Goal: Task Accomplishment & Management: Complete application form

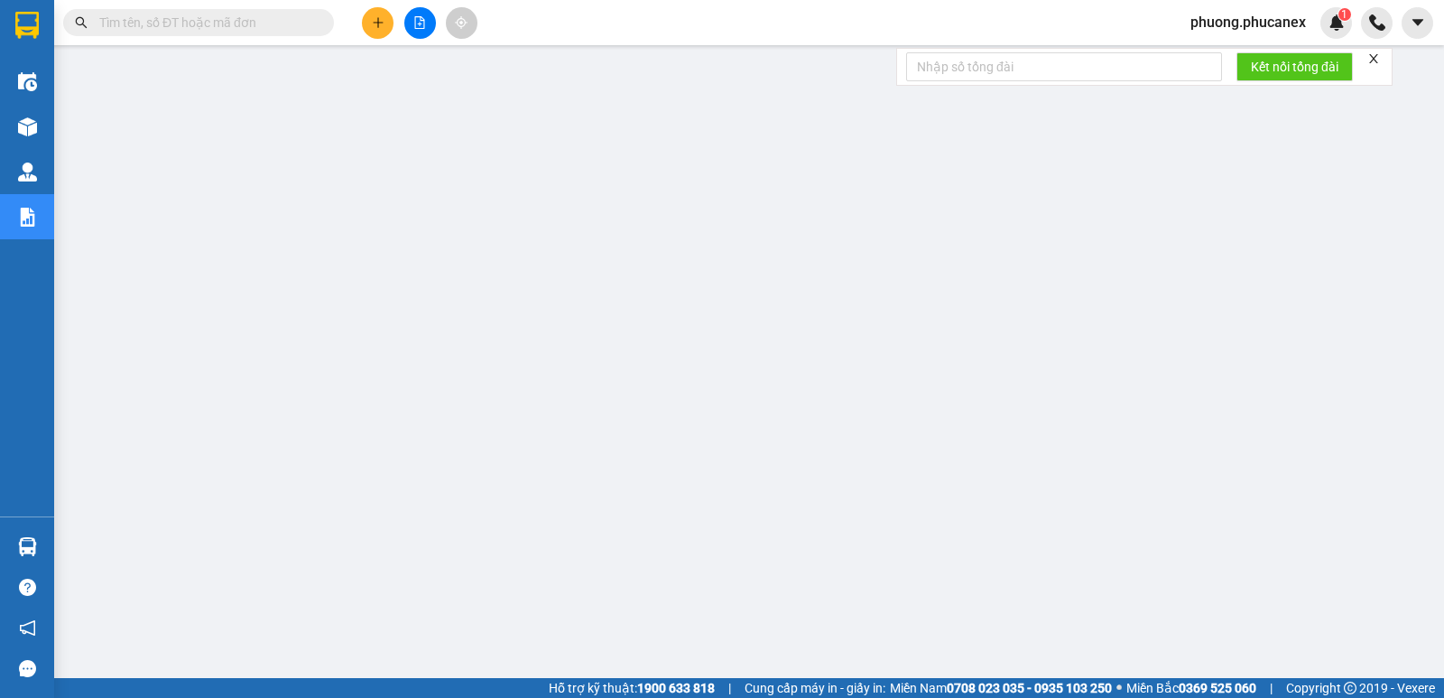
click at [375, 15] on button at bounding box center [378, 23] width 32 height 32
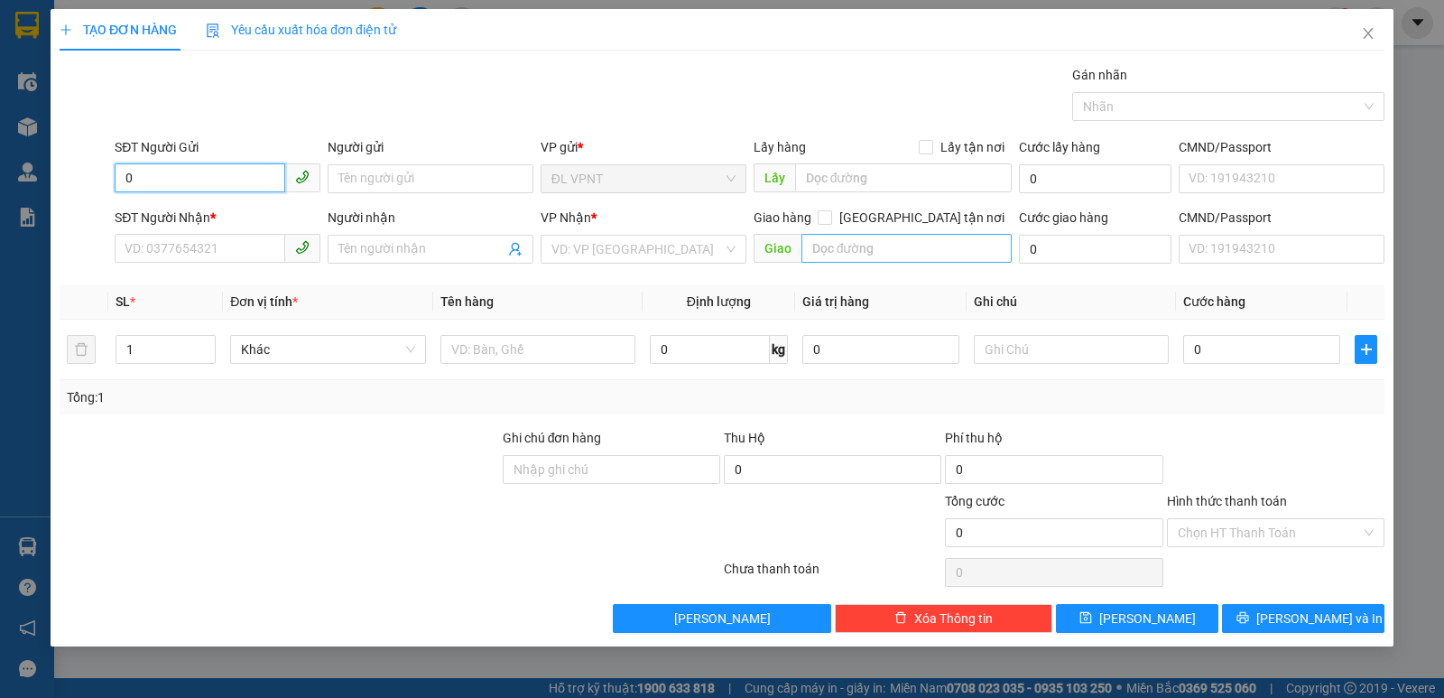
type input "0"
click at [814, 247] on input "text" at bounding box center [907, 248] width 211 height 29
paste input "Ê"
paste input "Ă"
paste input "Ư"
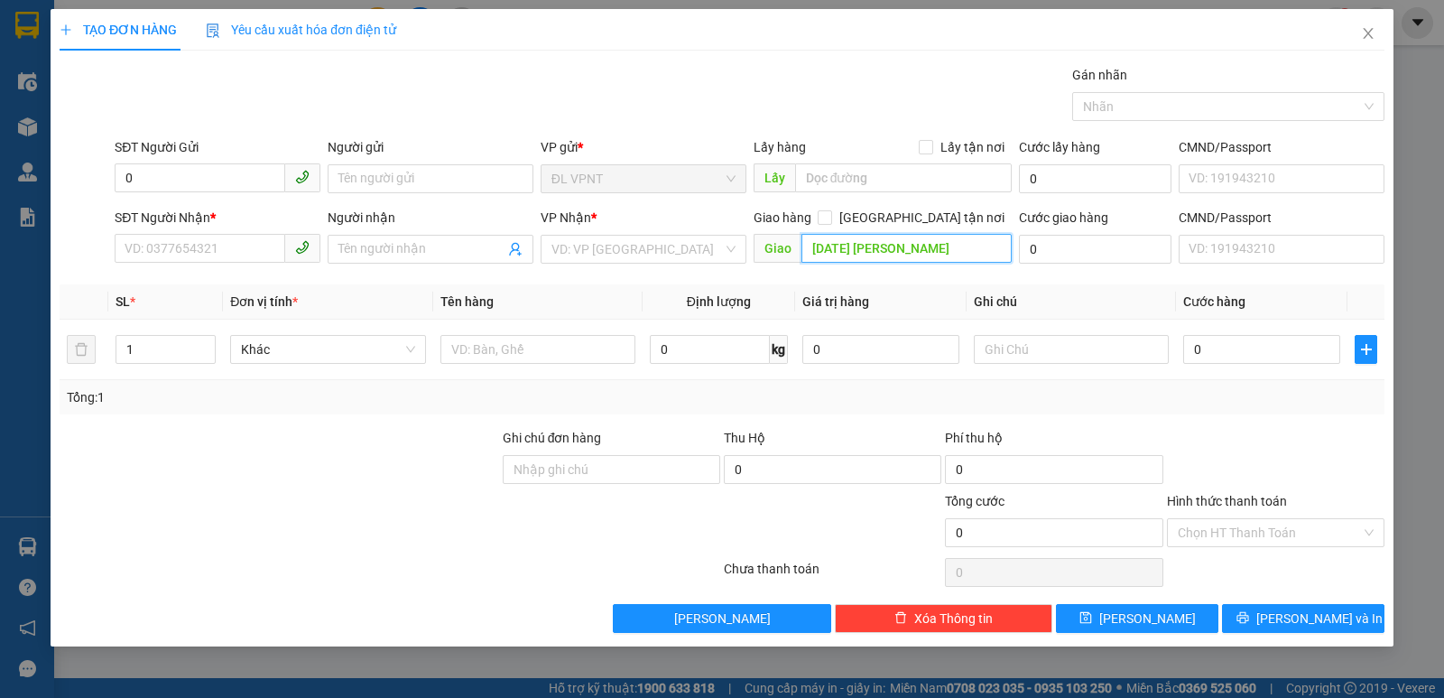
paste input "ƠN"
paste input "Â"
paste input "ẤP"
paste input "Ơ"
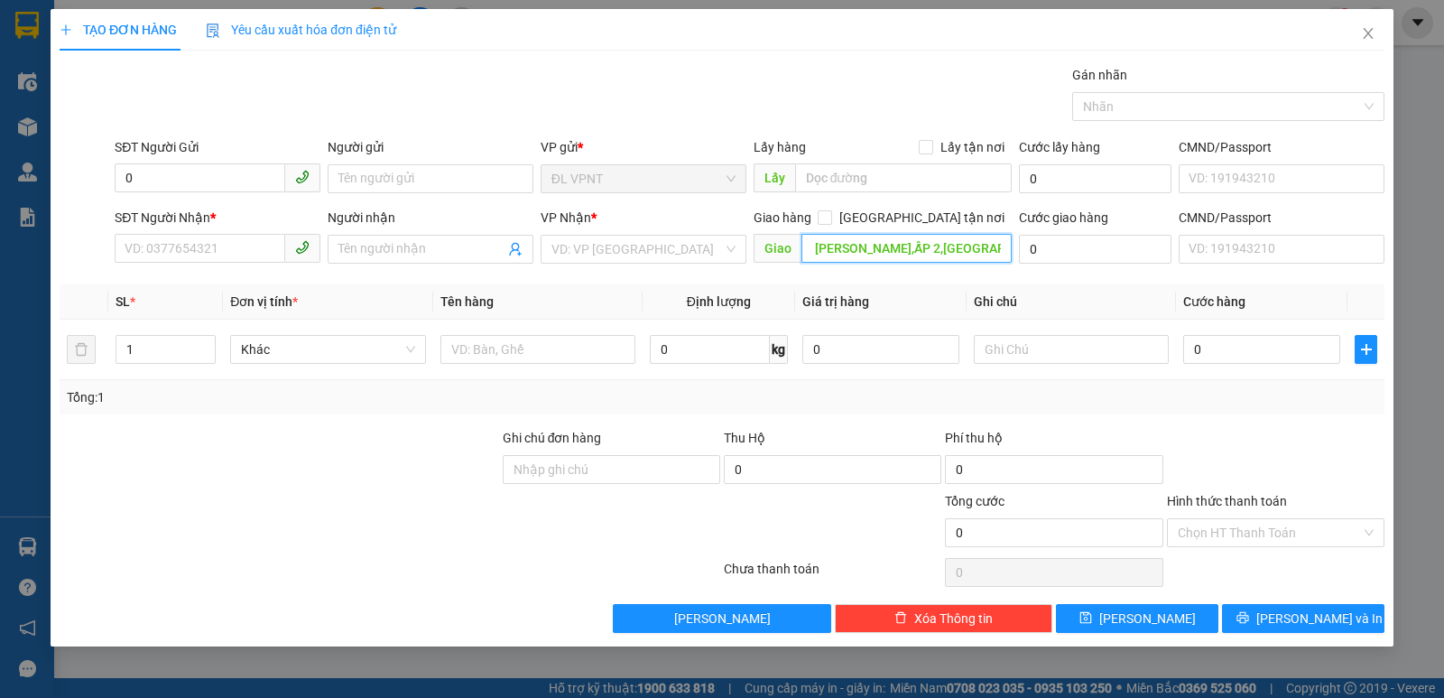
paste input "Đ"
paste input "ỨC"
paste input "À"
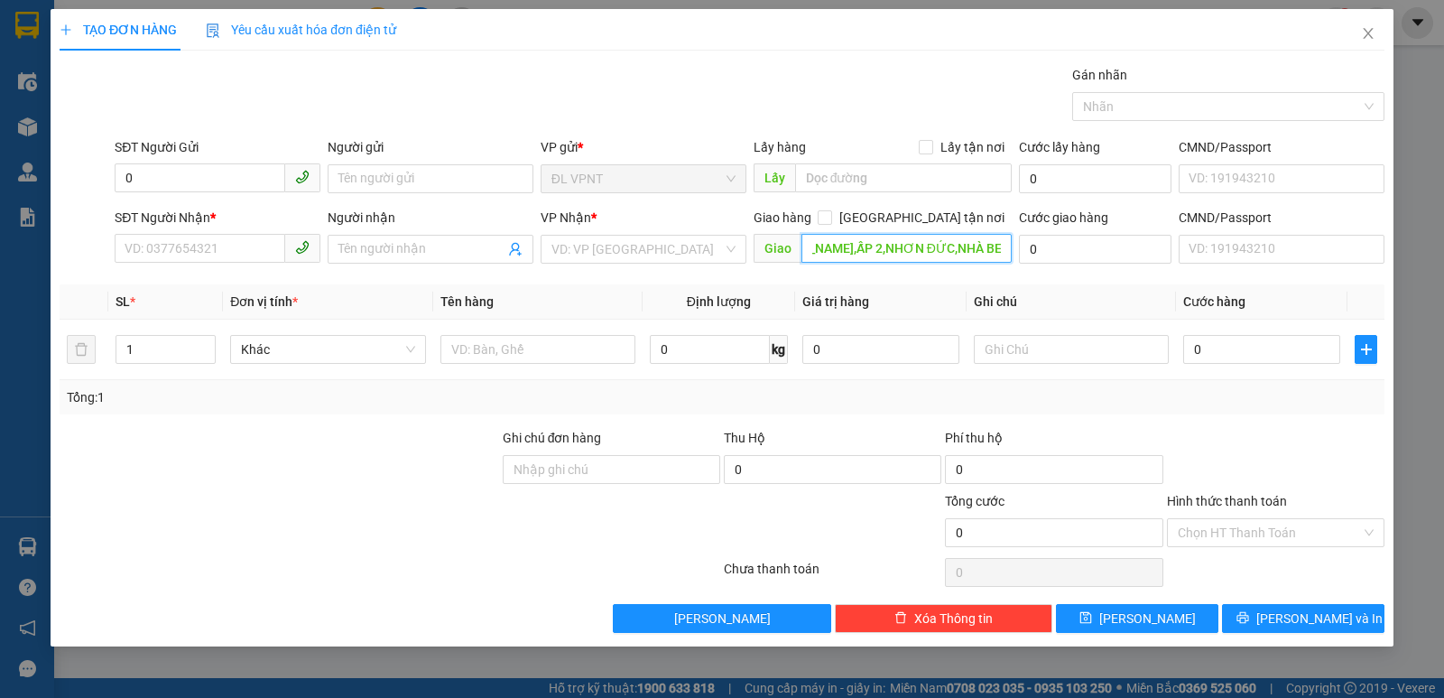
scroll to position [0, 103]
paste input "È"
type input "[DATE] [PERSON_NAME],ẤP 2,NHƠN ĐỨC,NHÀ BÈ"
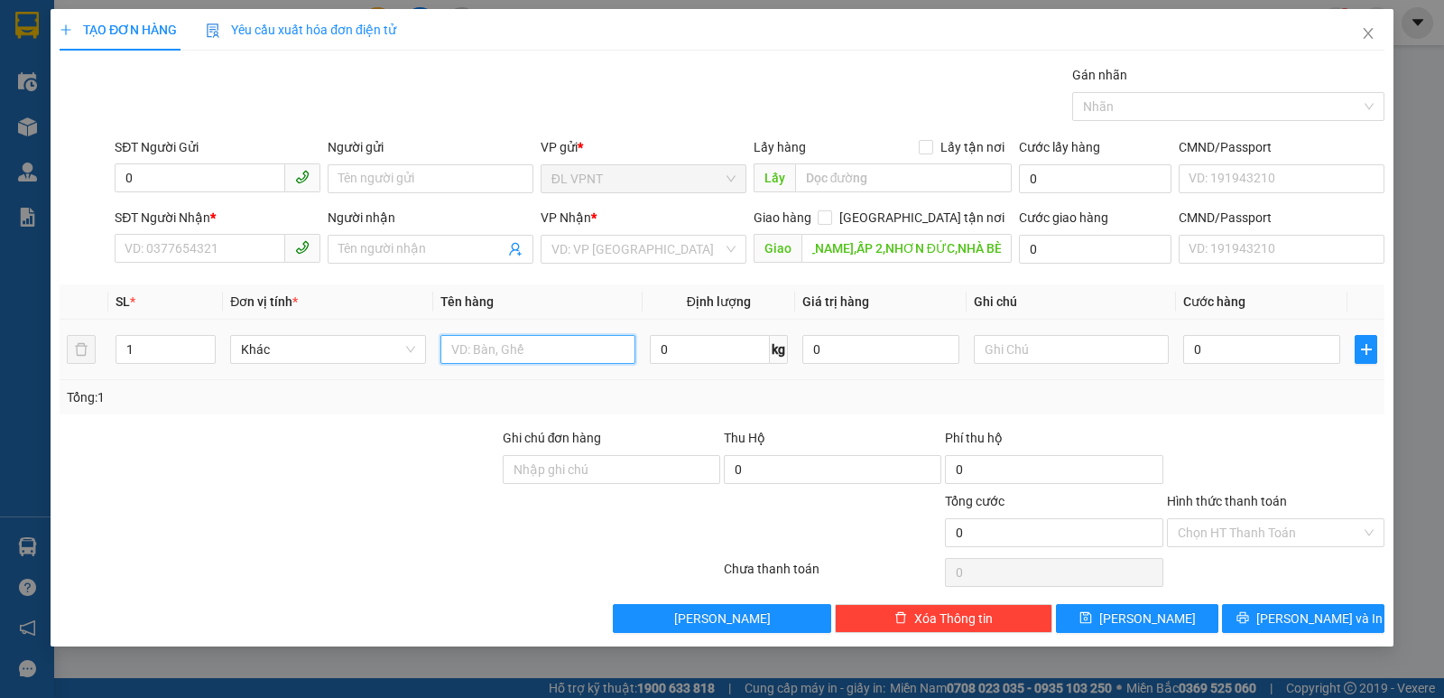
click at [460, 356] on input "text" at bounding box center [538, 349] width 195 height 29
paste input "Ư"
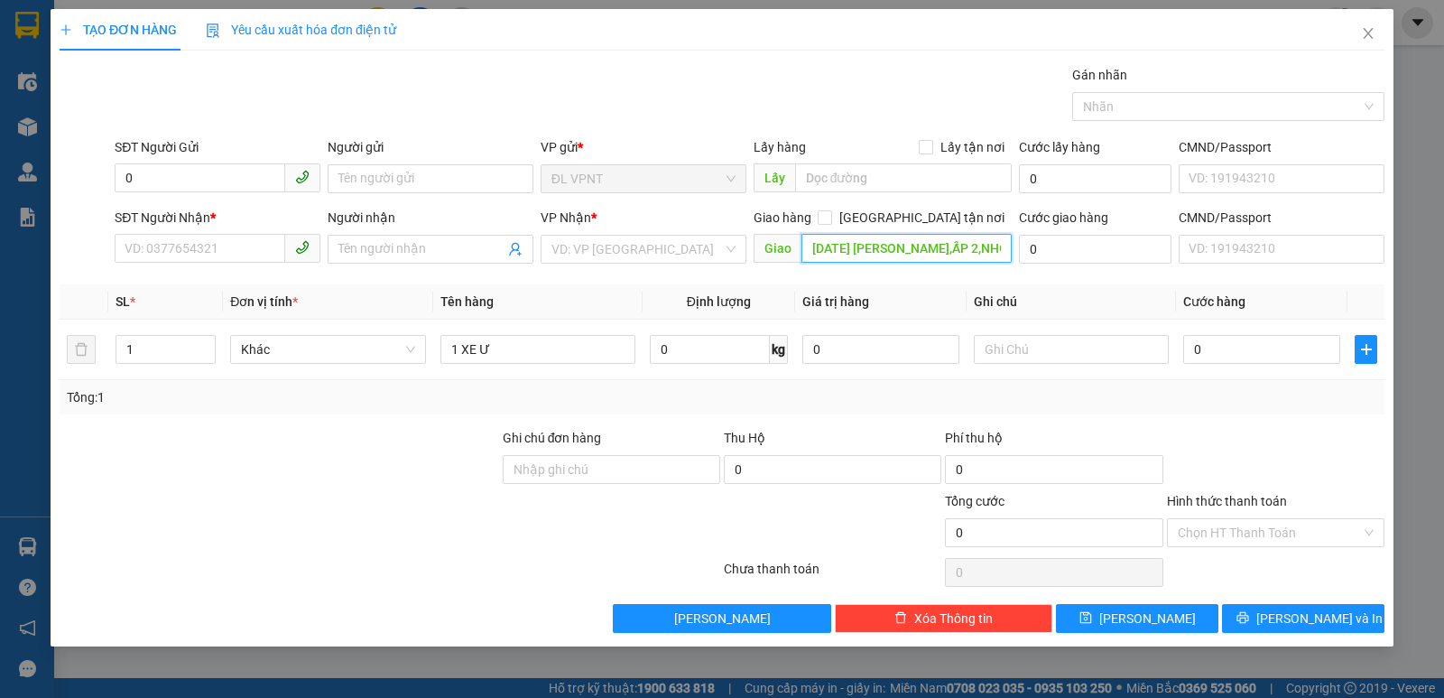
click at [972, 250] on input "[DATE] [PERSON_NAME],ẤP 2,NHƠN ĐỨC,NHÀ BÈ" at bounding box center [907, 248] width 211 height 29
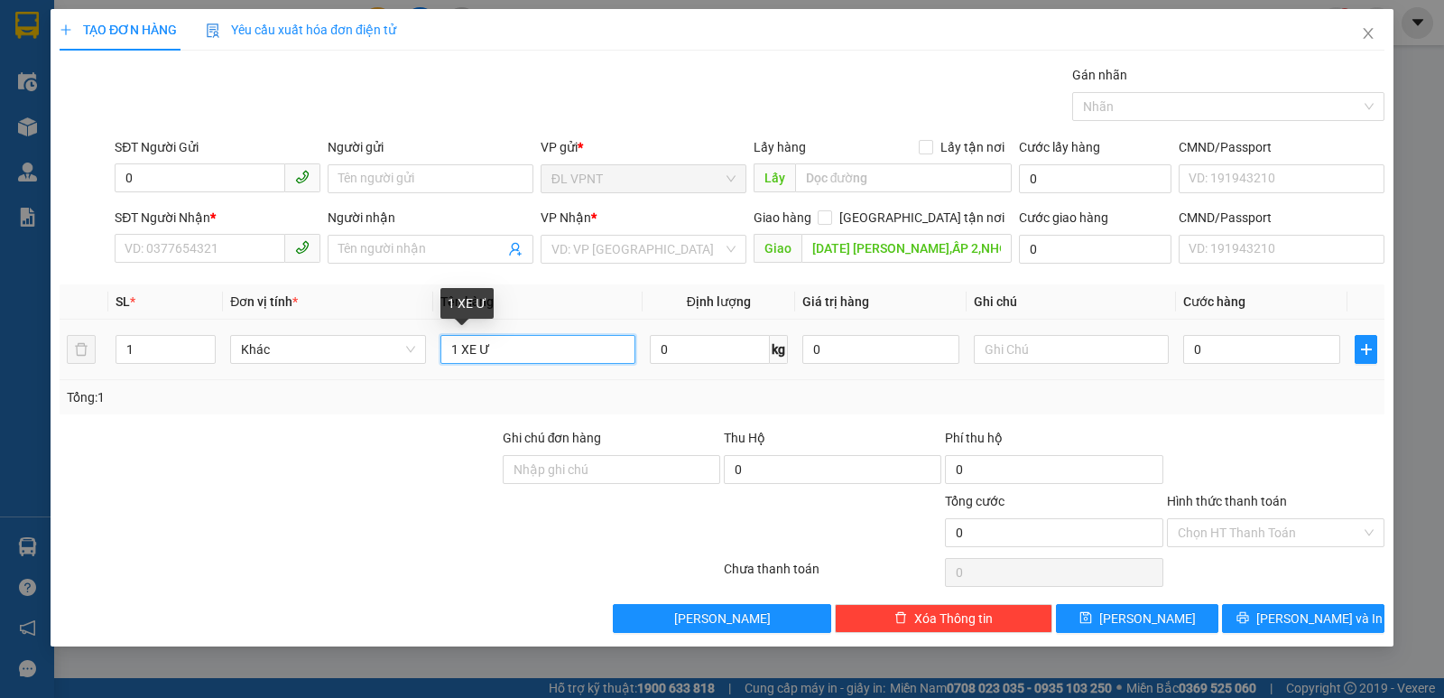
click at [493, 346] on input "1 XE Ư" at bounding box center [538, 349] width 195 height 29
paste input "Ố"
paste input "Ă"
paste input "Ư"
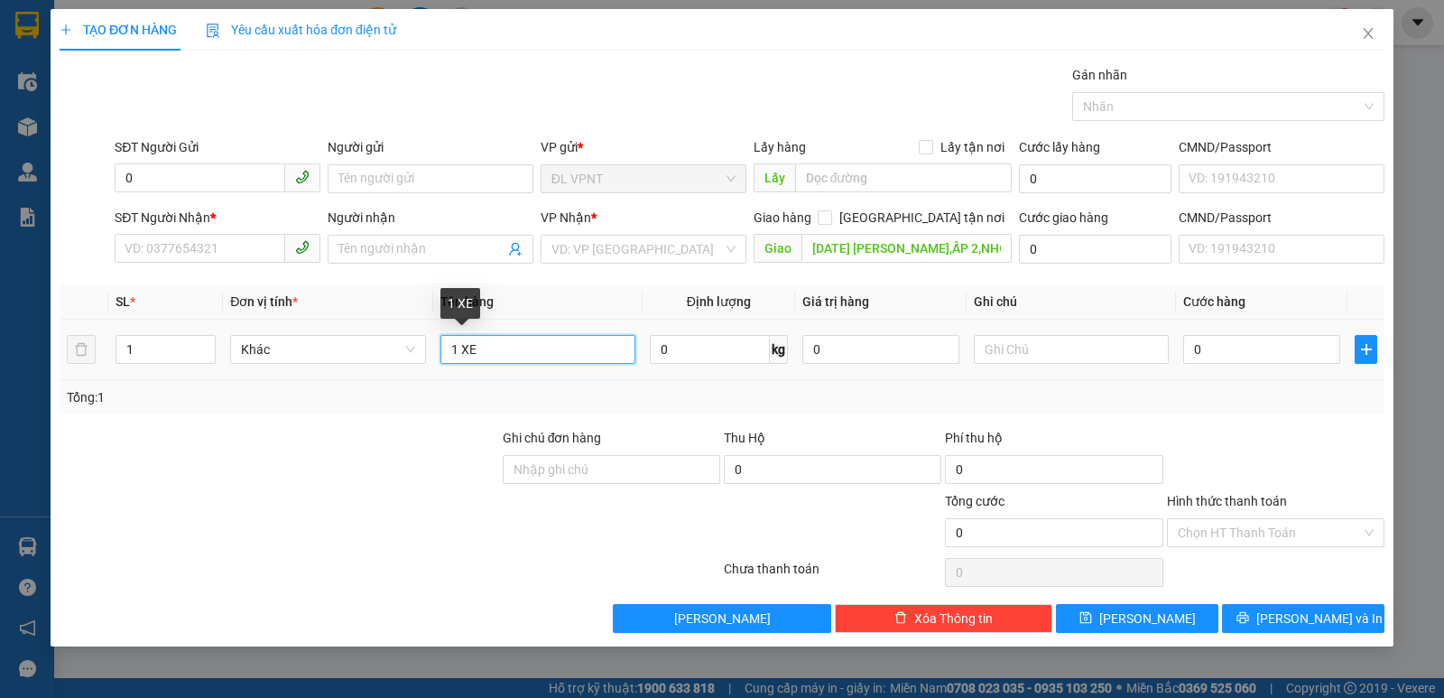
paste input "W"
type input "1 XE WAVE(79H5-2816)"
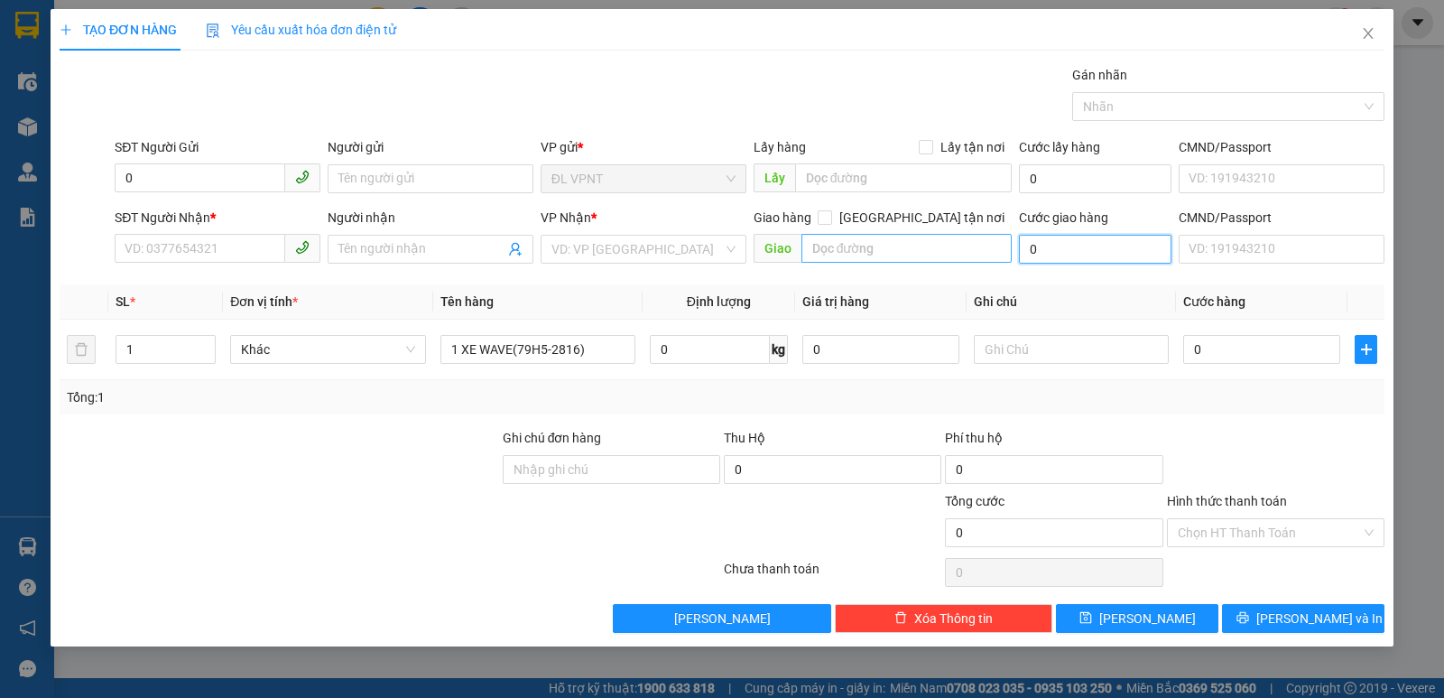
type input "0"
click at [142, 175] on input "0" at bounding box center [200, 177] width 171 height 29
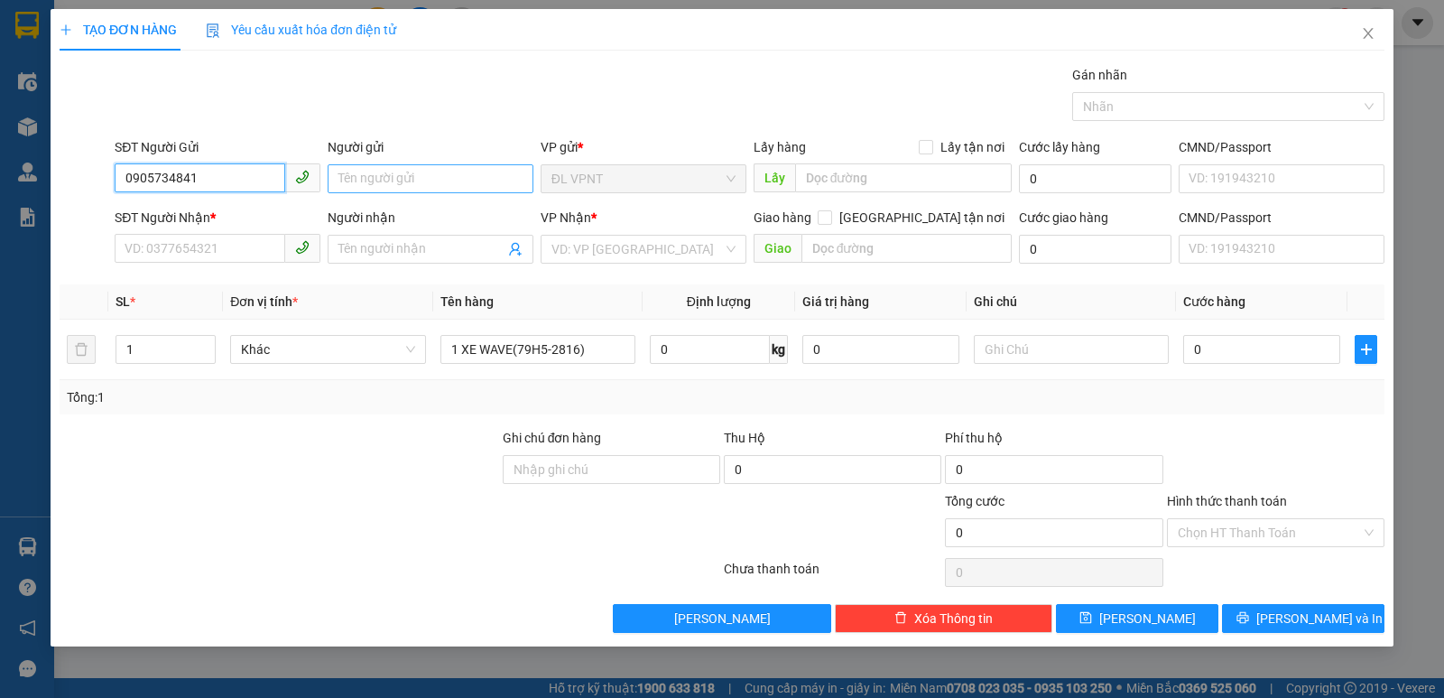
type input "0905734841"
click at [381, 181] on input "Người gửi" at bounding box center [431, 178] width 206 height 29
type input "TRINH"
click at [168, 244] on input "SĐT Người Nhận *" at bounding box center [200, 248] width 171 height 29
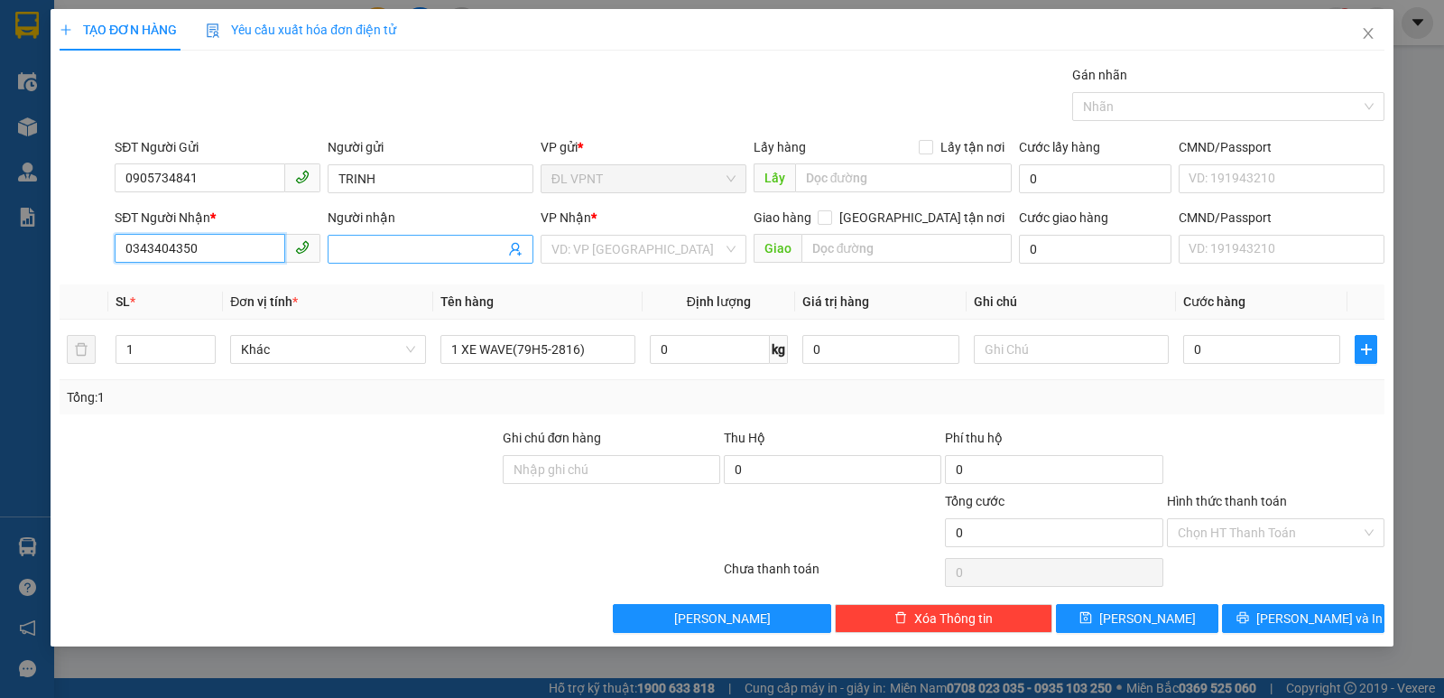
type input "0343404350"
click at [357, 252] on input "Người nhận" at bounding box center [422, 249] width 166 height 20
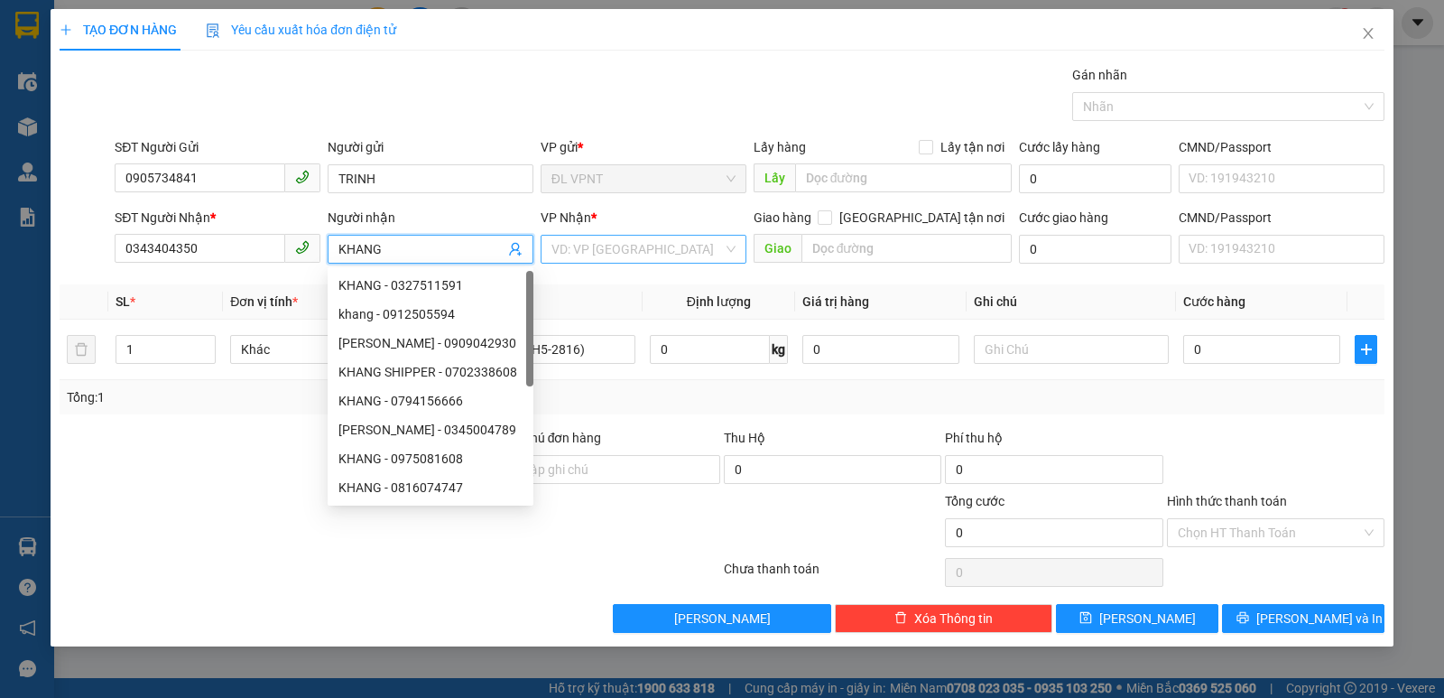
type input "KHANG"
click at [621, 251] on input "search" at bounding box center [638, 249] width 172 height 27
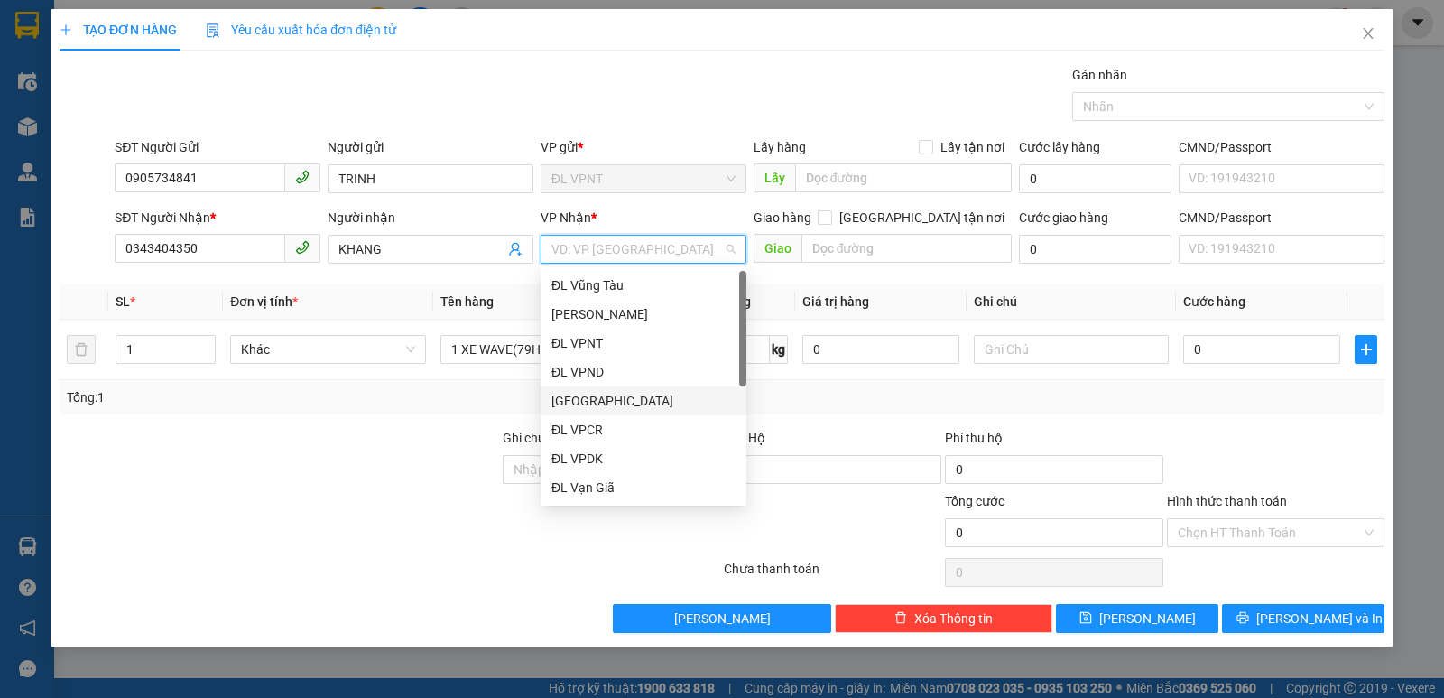
click at [595, 401] on div "[GEOGRAPHIC_DATA]" at bounding box center [644, 401] width 184 height 20
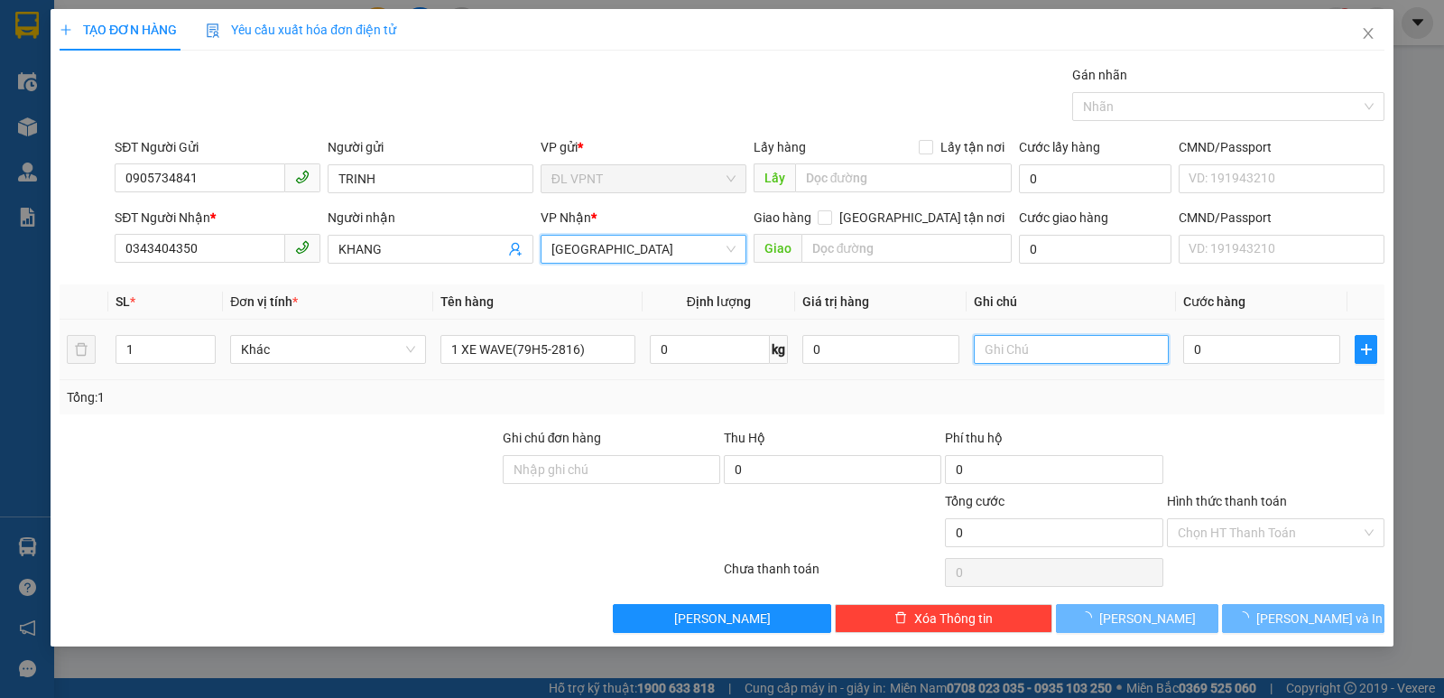
click at [993, 350] on input "text" at bounding box center [1071, 349] width 195 height 29
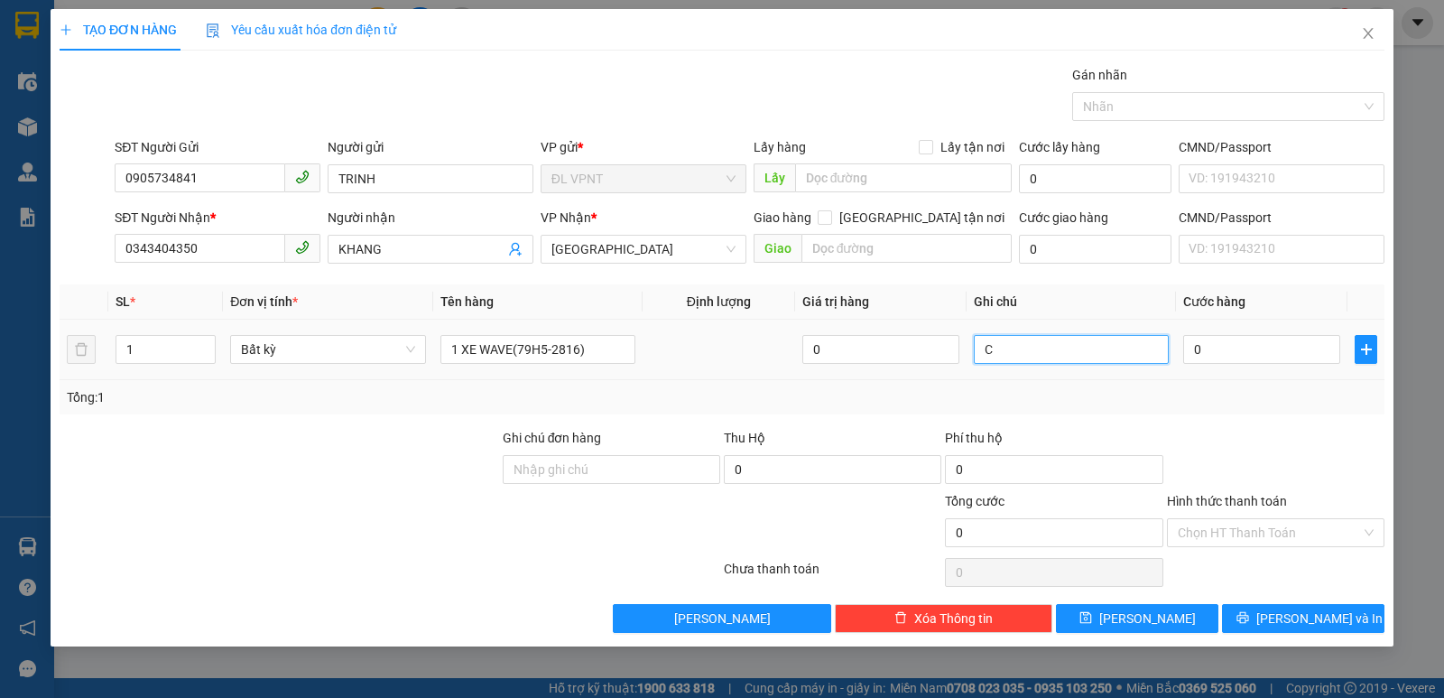
paste input "Ó"
paste input "Á"
type input "CÓ KHOÁ"
click at [1240, 357] on input "0" at bounding box center [1262, 349] width 157 height 29
type input "4"
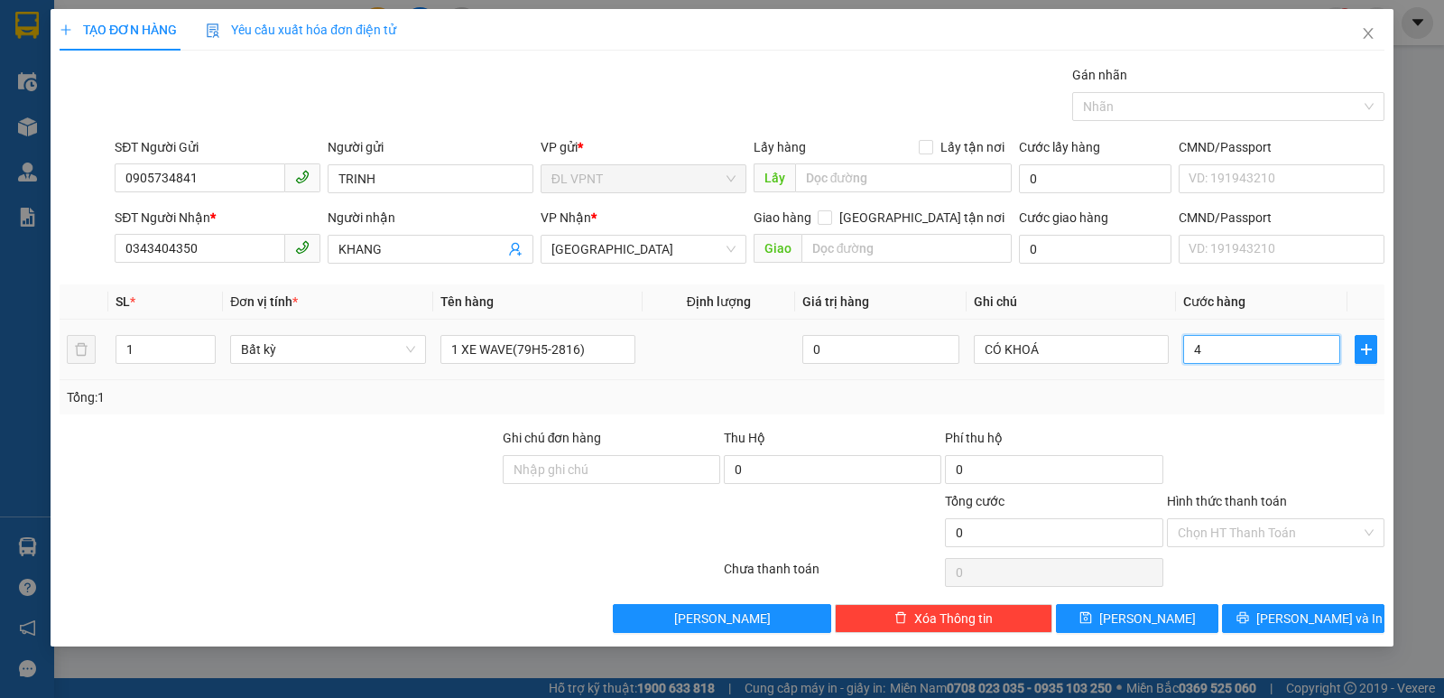
type input "4"
type input "40"
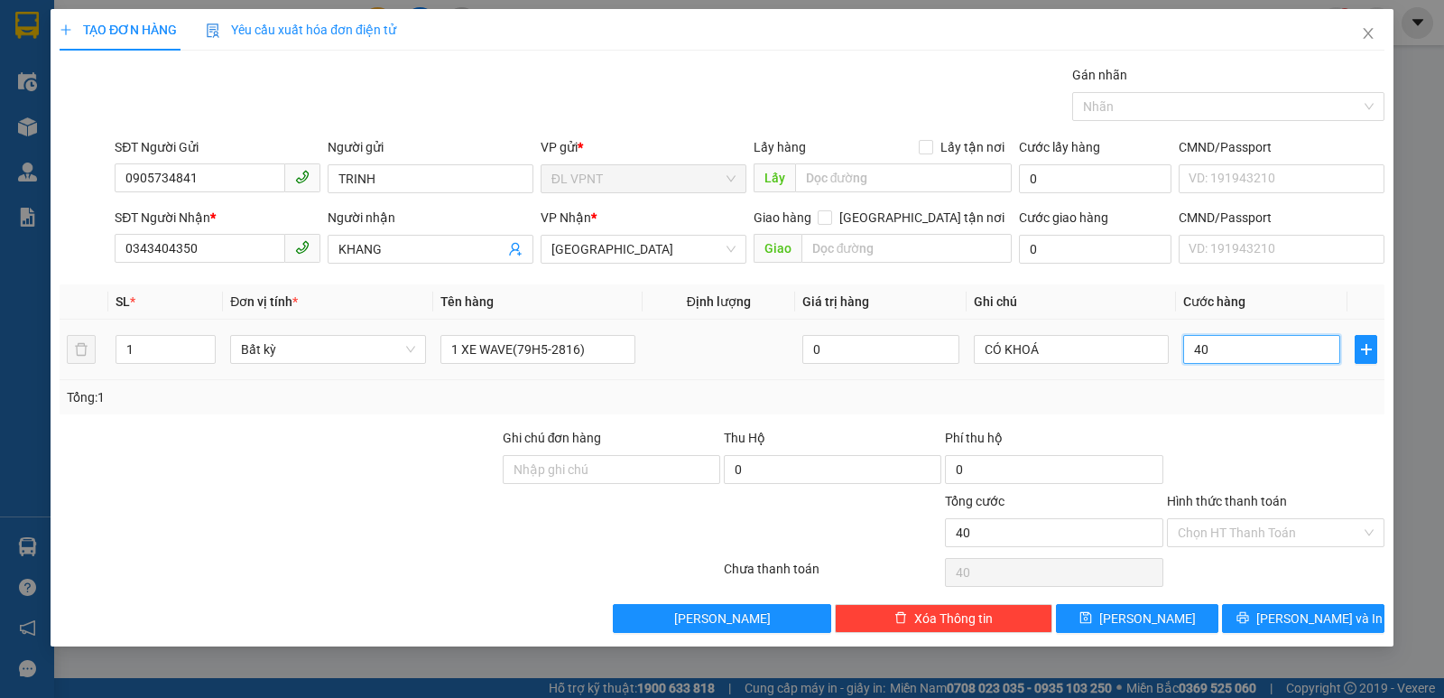
type input "400"
click at [1238, 530] on input "Hình thức thanh toán" at bounding box center [1269, 532] width 183 height 27
type input "400.000"
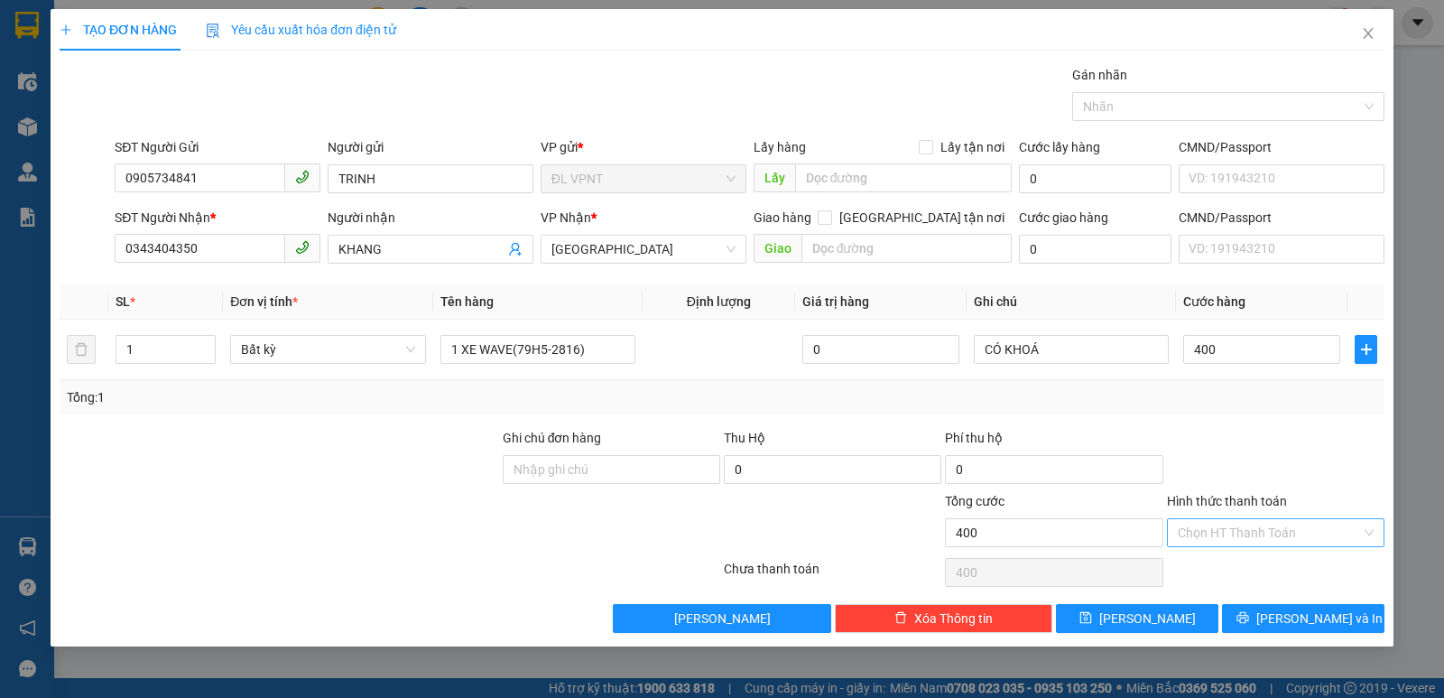
type input "400.000"
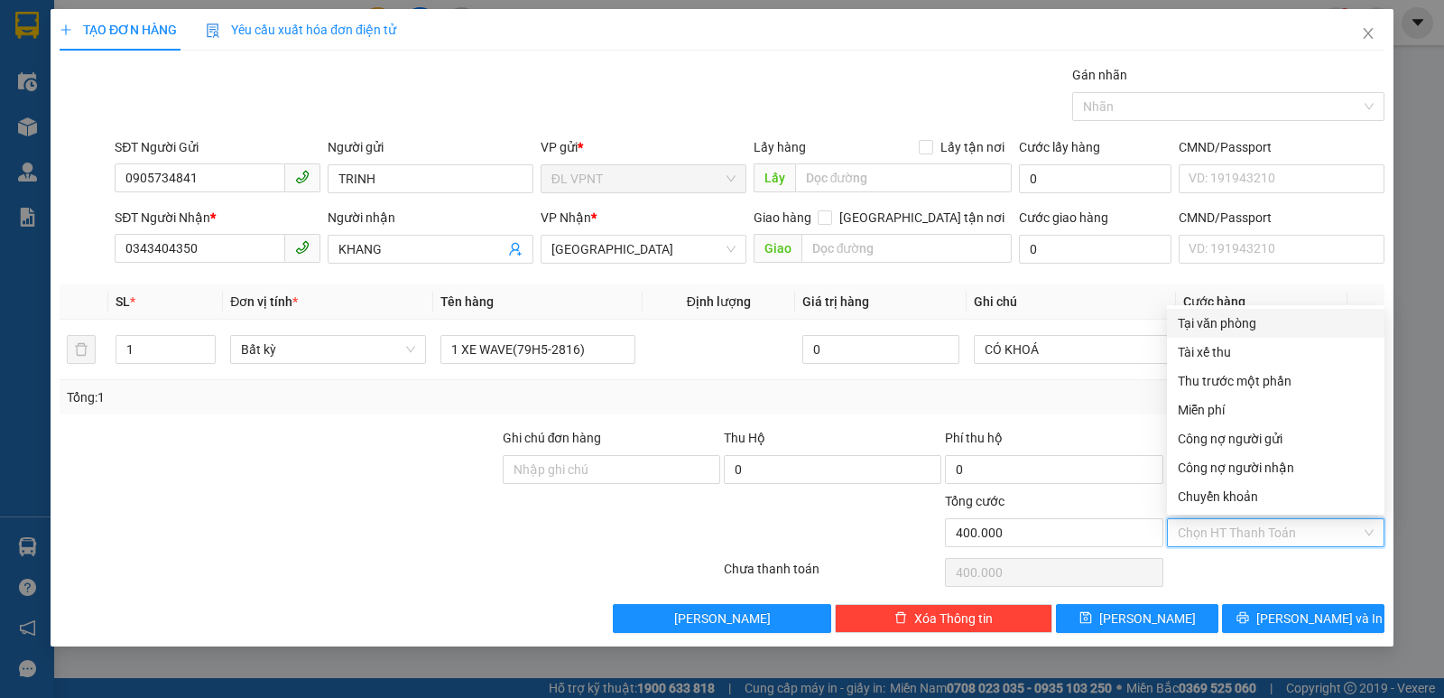
click at [1217, 321] on div "Tại văn phòng" at bounding box center [1276, 323] width 196 height 20
type input "0"
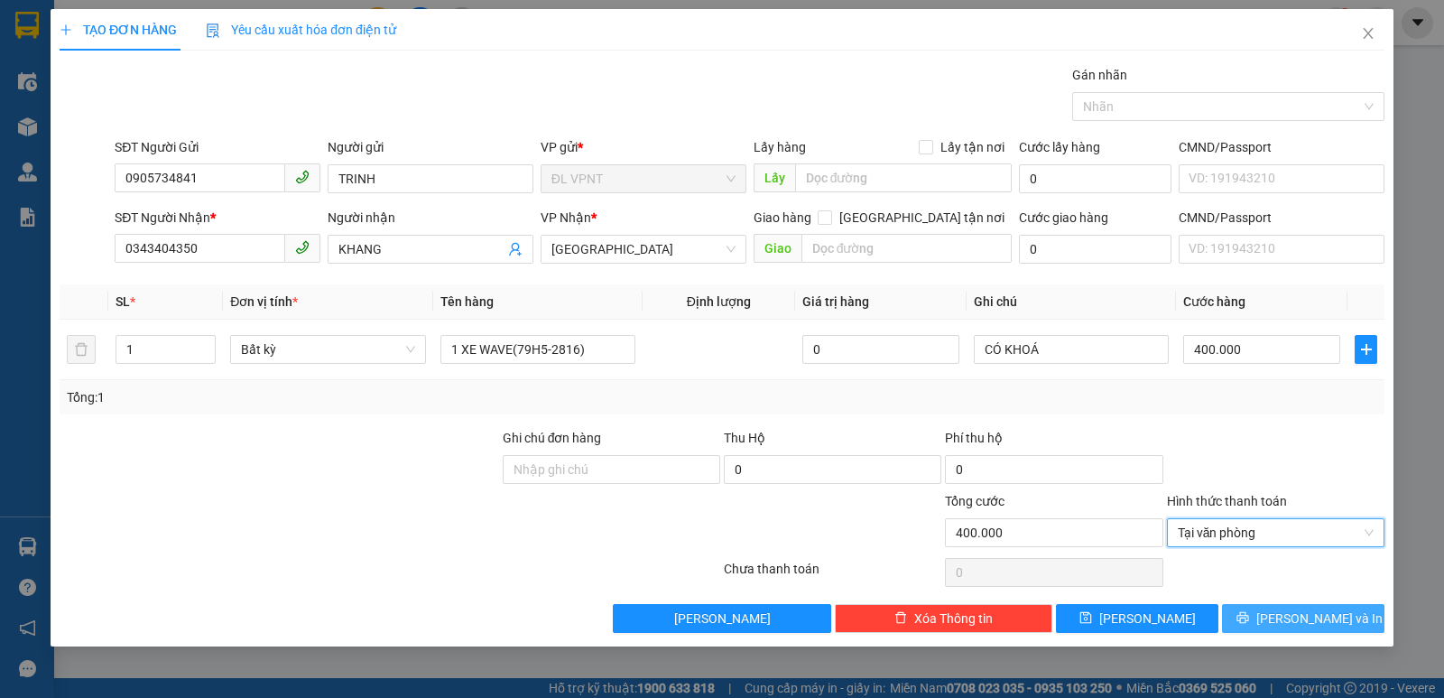
click at [1286, 612] on button "[PERSON_NAME] và In" at bounding box center [1303, 618] width 162 height 29
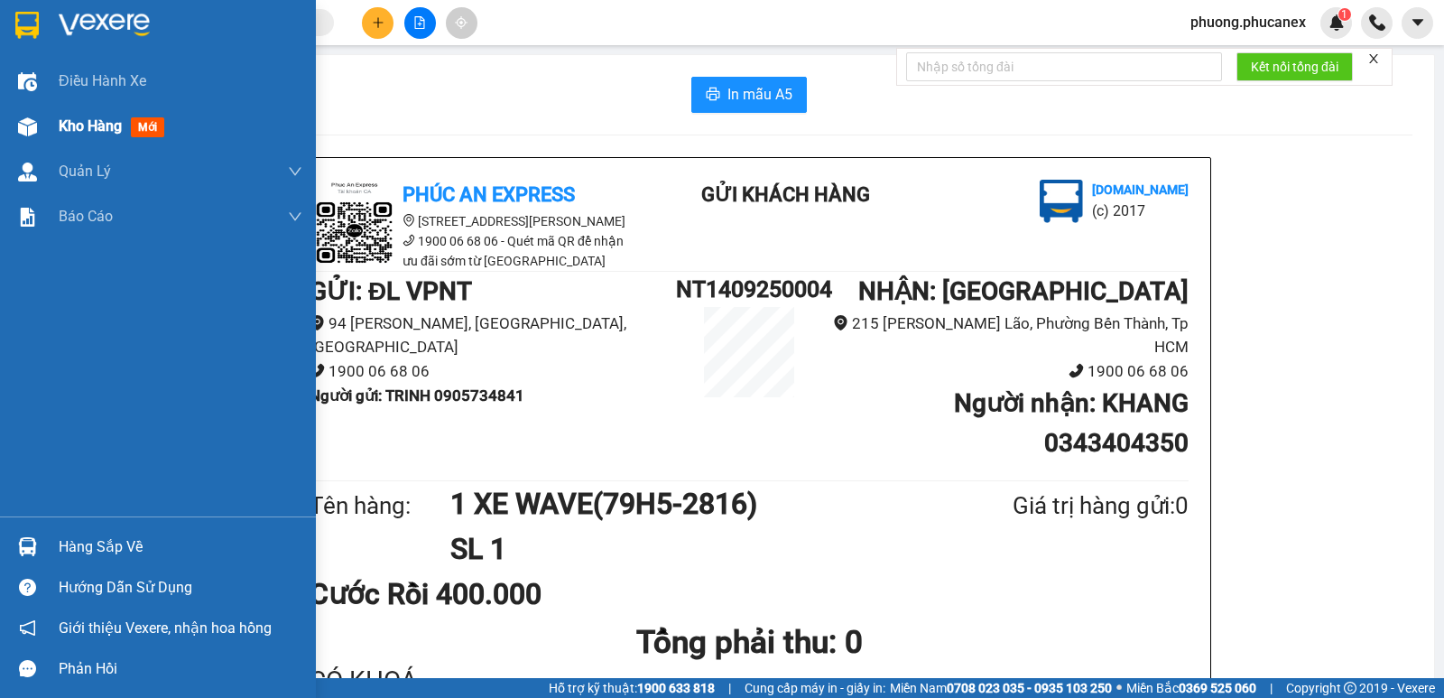
click at [96, 117] on span "Kho hàng" at bounding box center [90, 125] width 63 height 17
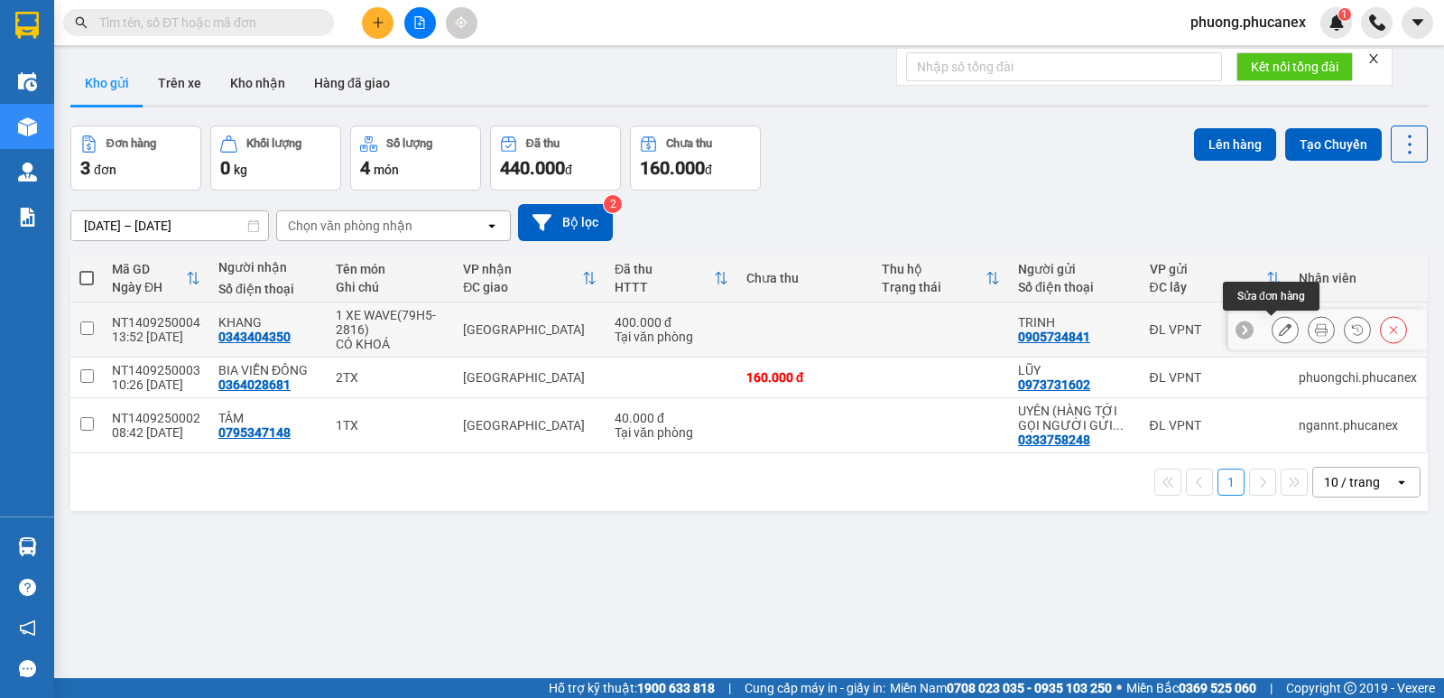
click at [1279, 334] on icon at bounding box center [1285, 329] width 13 height 13
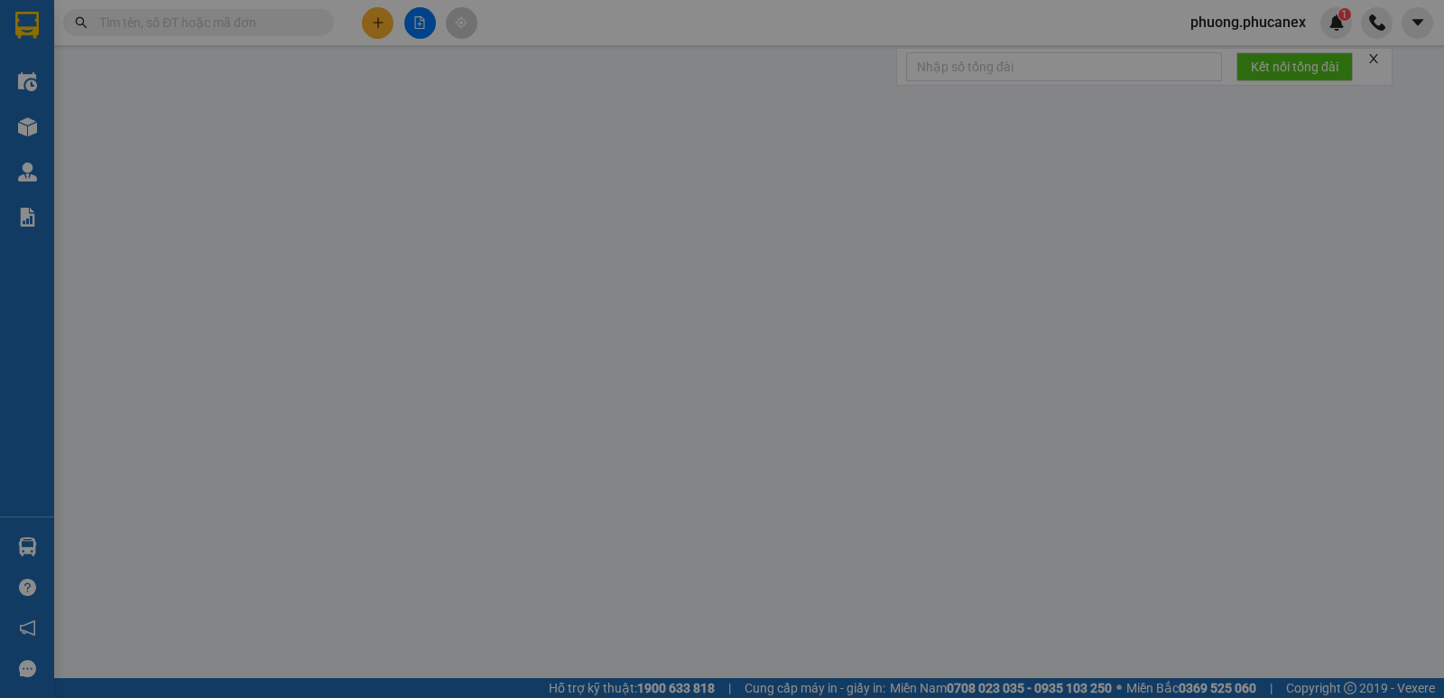
type input "0905734841"
type input "TRINH"
type input "0343404350"
type input "KHANG"
type input "400.000"
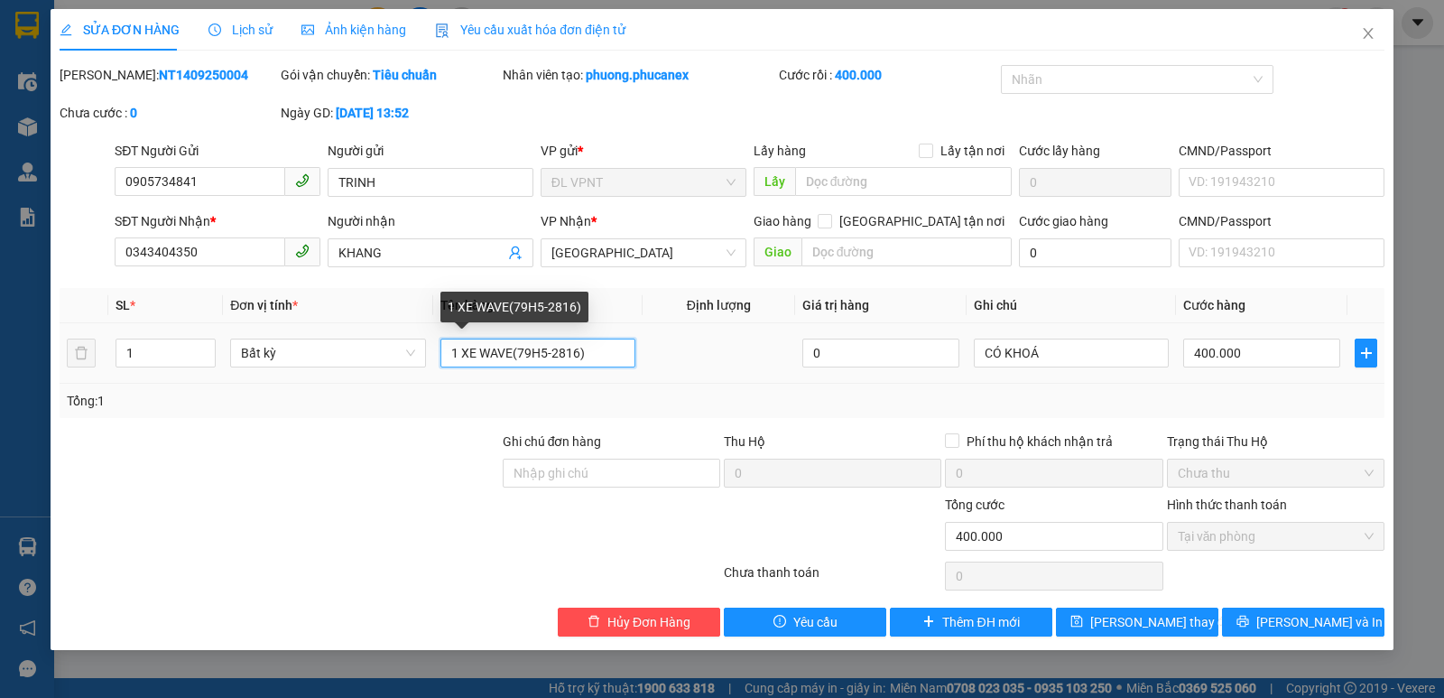
click at [599, 353] on input "1 XE WAVE(79H5-2816)" at bounding box center [538, 353] width 195 height 29
type input "1 XE WAVE(79H5-2816)+1 T"
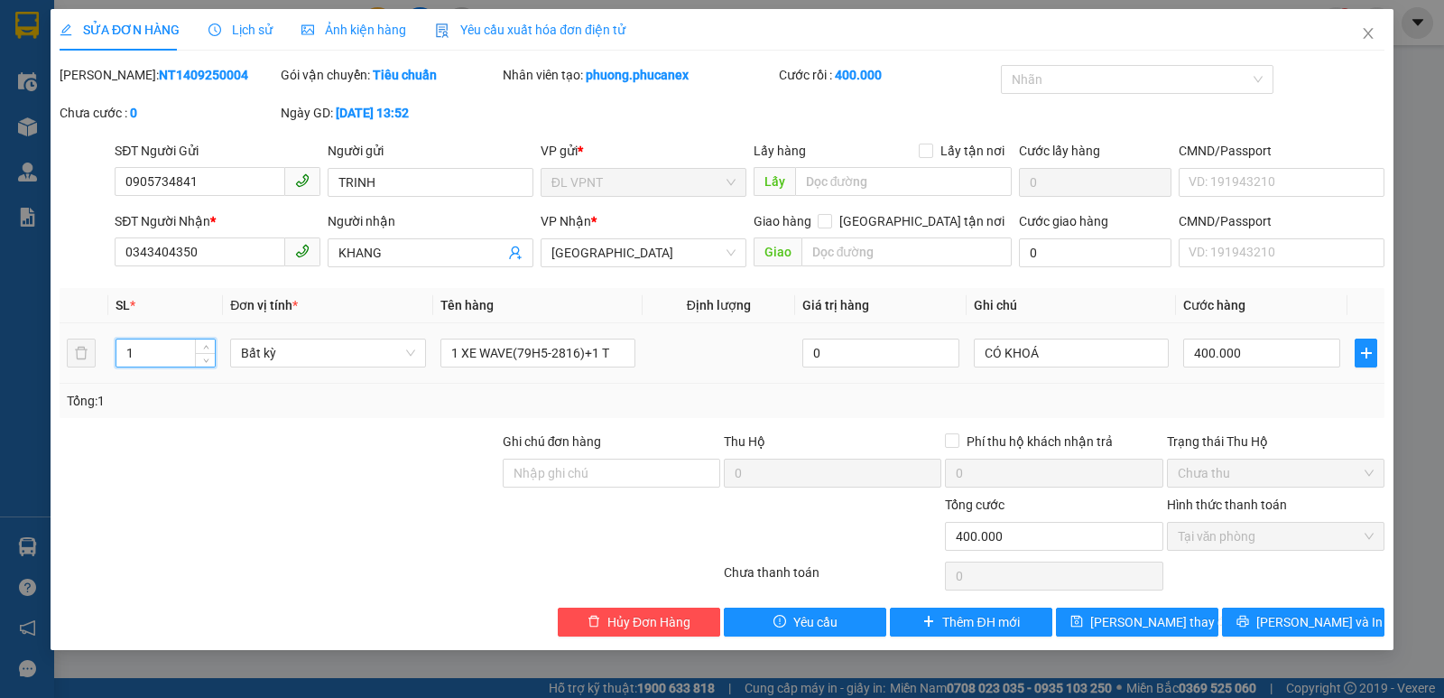
click at [152, 355] on input "1" at bounding box center [165, 352] width 98 height 27
type input "2"
click at [1275, 354] on input "400.000" at bounding box center [1262, 353] width 157 height 29
type input "0"
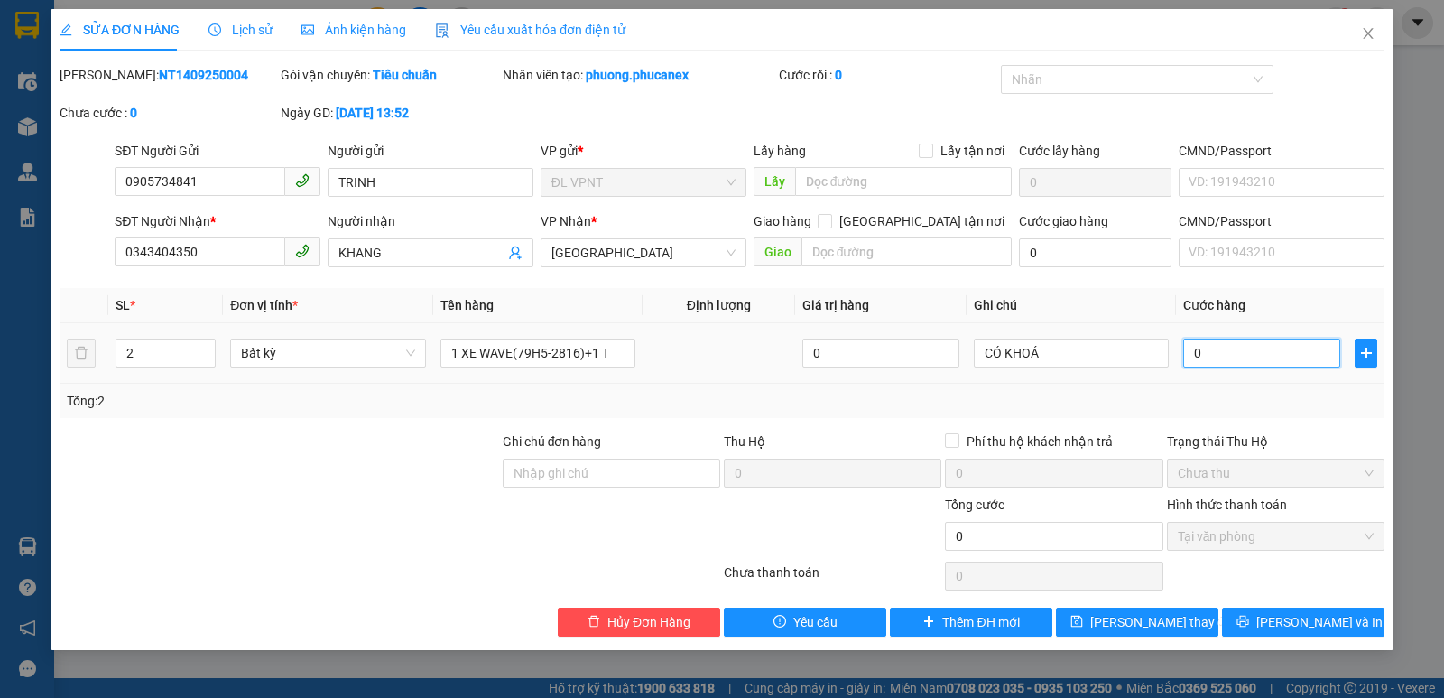
type input "04"
type input "4"
type input "043"
type input "43"
type input "0.430"
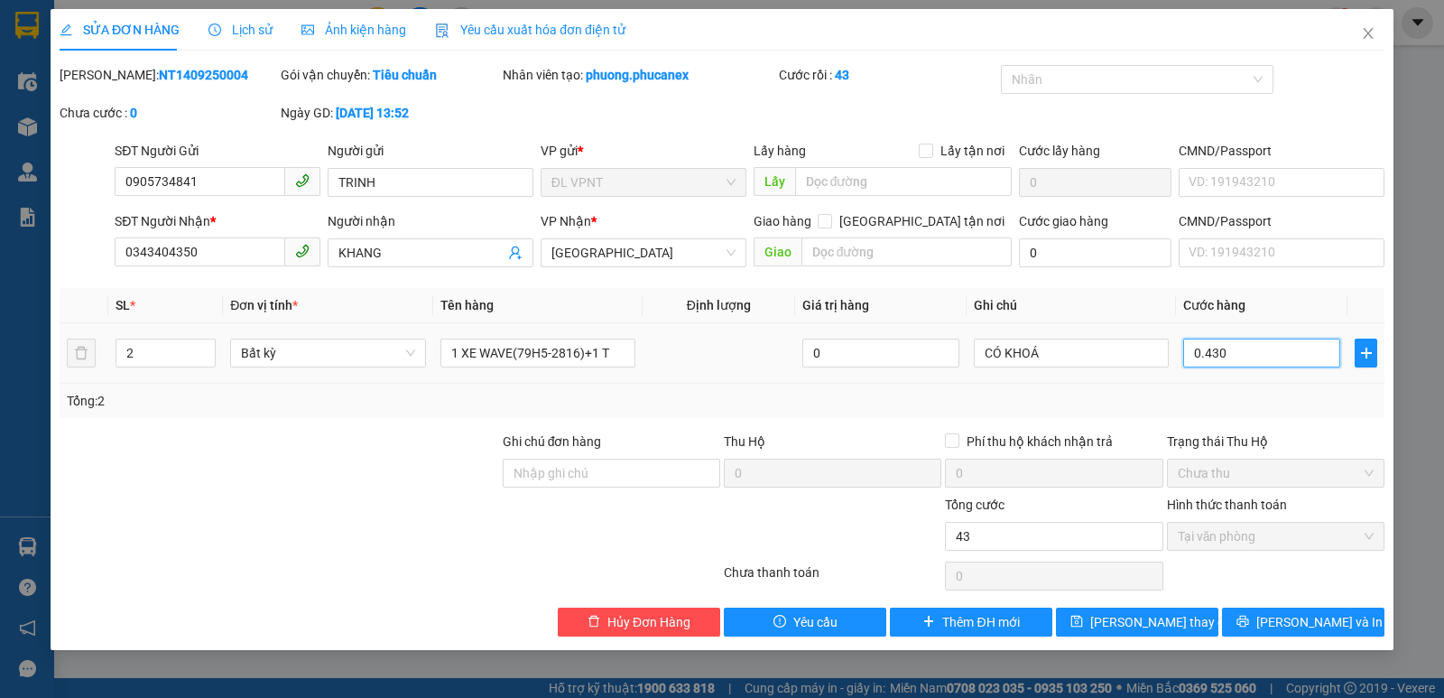
type input "430"
type input "0.430"
click at [1292, 619] on span "[PERSON_NAME] và In" at bounding box center [1320, 622] width 126 height 20
type input "430.000"
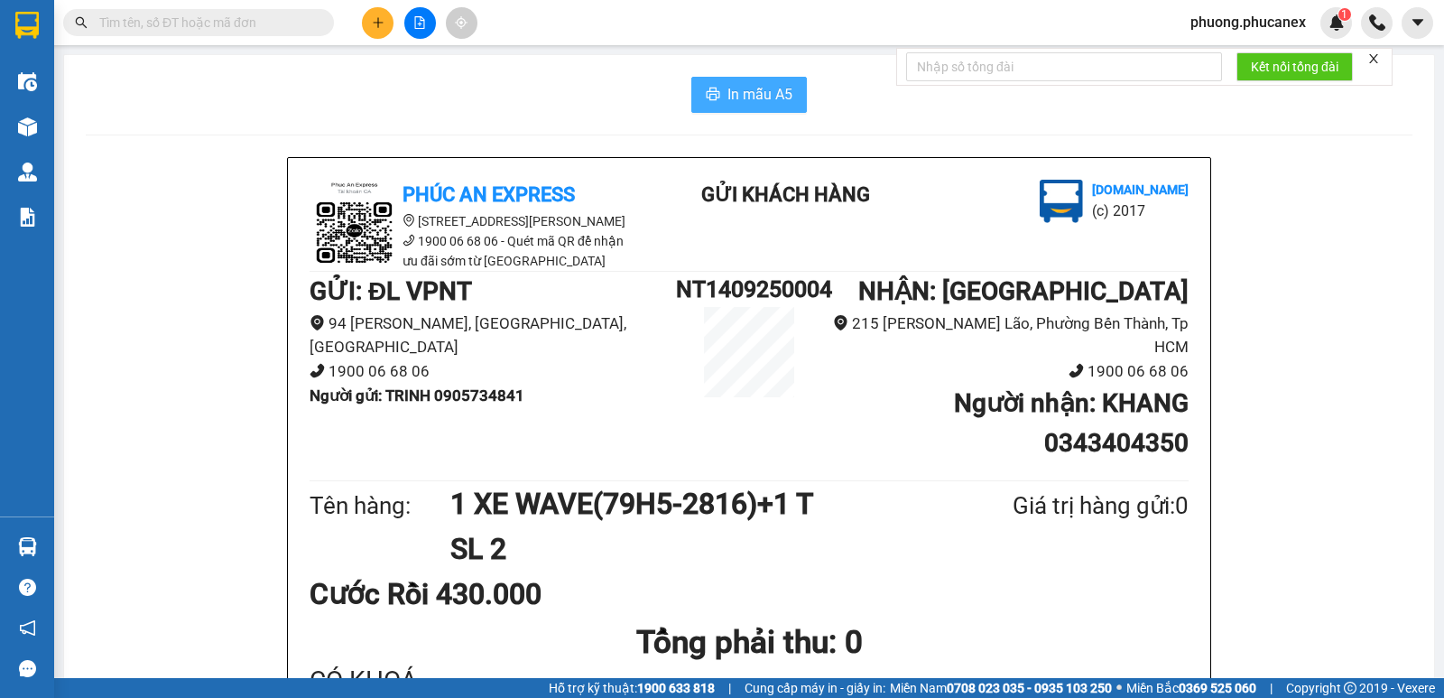
click at [758, 84] on span "In mẫu A5" at bounding box center [760, 94] width 65 height 23
click at [740, 97] on span "In mẫu A5" at bounding box center [760, 94] width 65 height 23
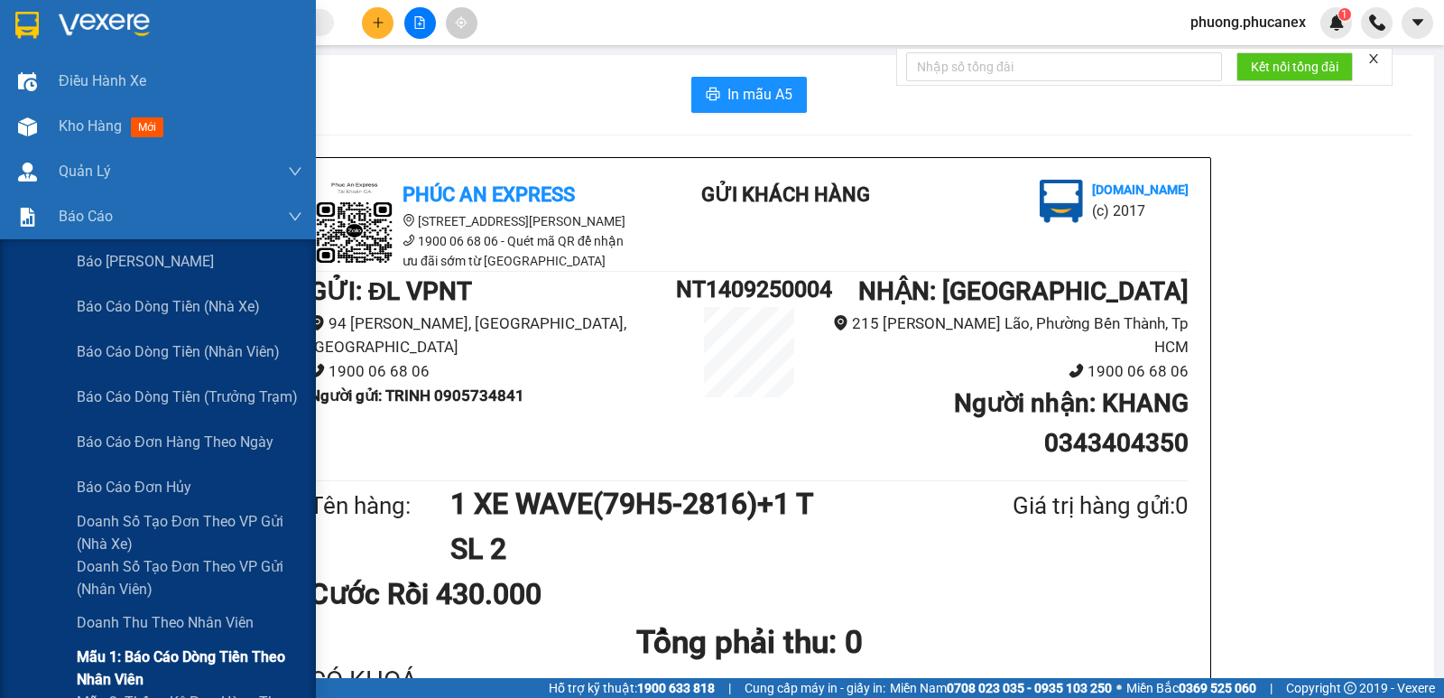
click at [182, 658] on span "Mẫu 1: Báo cáo dòng tiền theo nhân viên" at bounding box center [190, 667] width 226 height 45
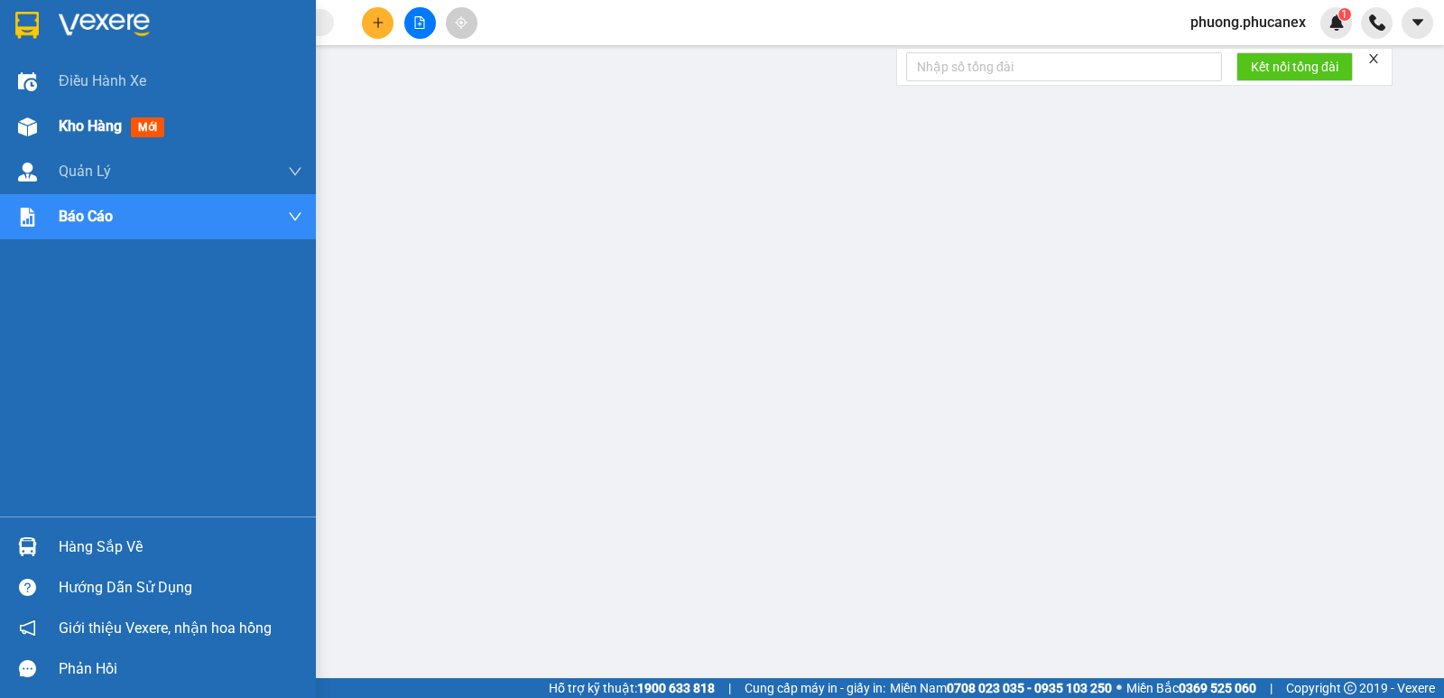
click at [66, 120] on span "Kho hàng" at bounding box center [90, 125] width 63 height 17
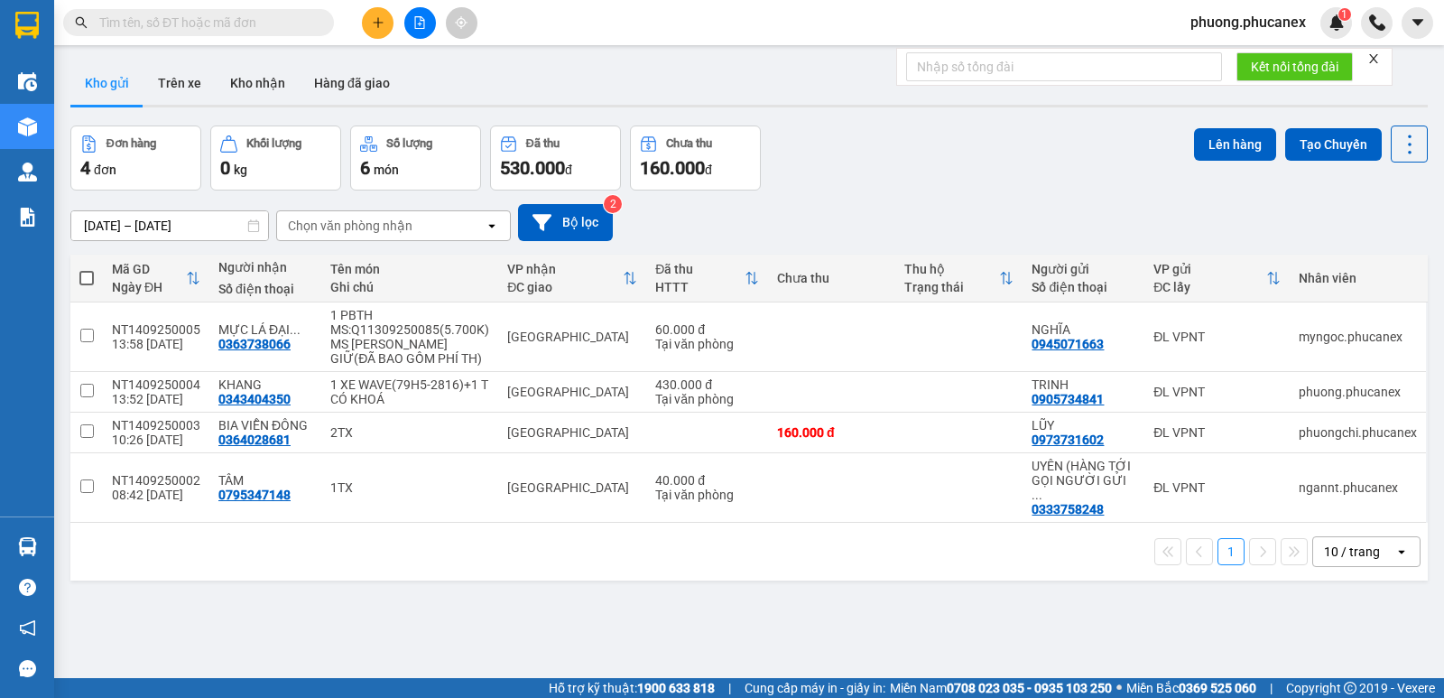
click at [117, 28] on input "text" at bounding box center [205, 23] width 213 height 20
click at [1233, 21] on span "phuong.phucanex" at bounding box center [1248, 22] width 144 height 23
click at [1230, 56] on span "Đăng xuất" at bounding box center [1255, 56] width 107 height 20
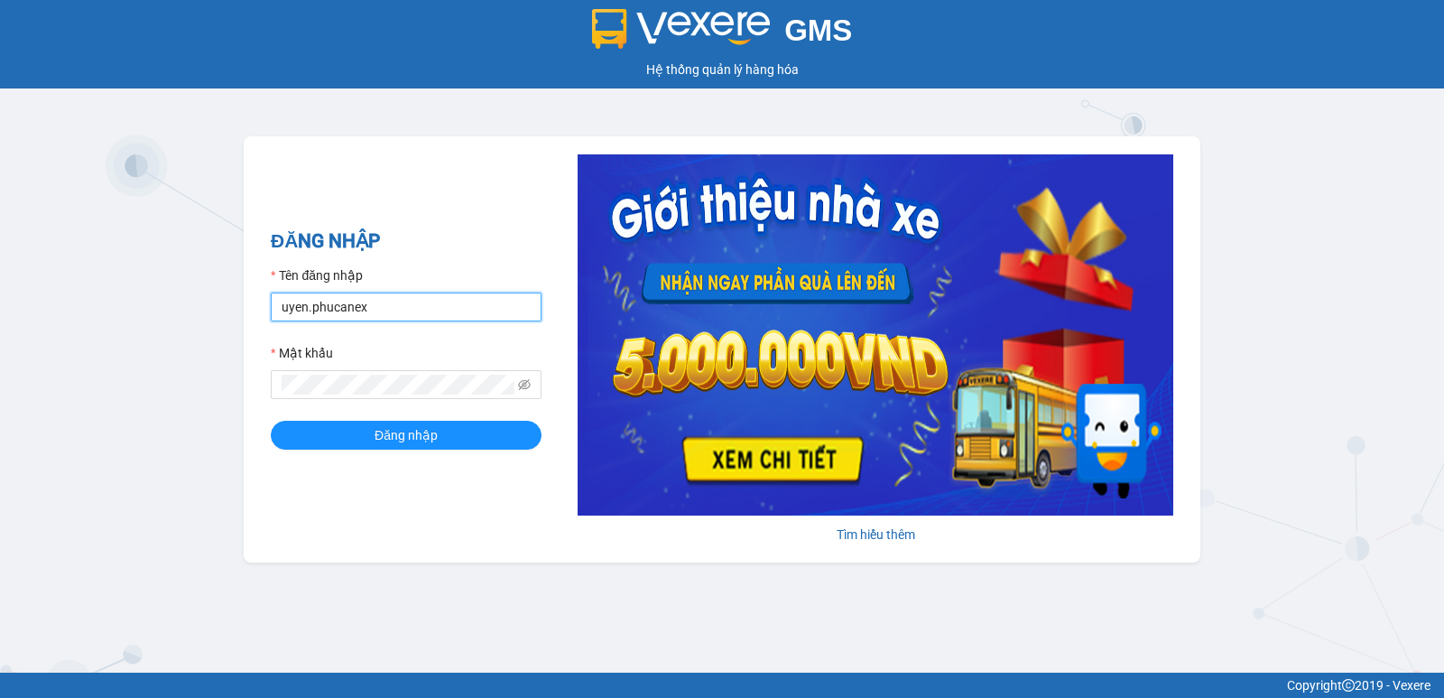
drag, startPoint x: 374, startPoint y: 313, endPoint x: 96, endPoint y: 341, distance: 279.5
click at [96, 341] on div "GMS Hệ thống quản lý hàng hóa ĐĂNG NHẬP Tên đăng nhập uyen.phucanex Mật khẩu Đă…" at bounding box center [722, 336] width 1444 height 673
type input "huong.phucanex"
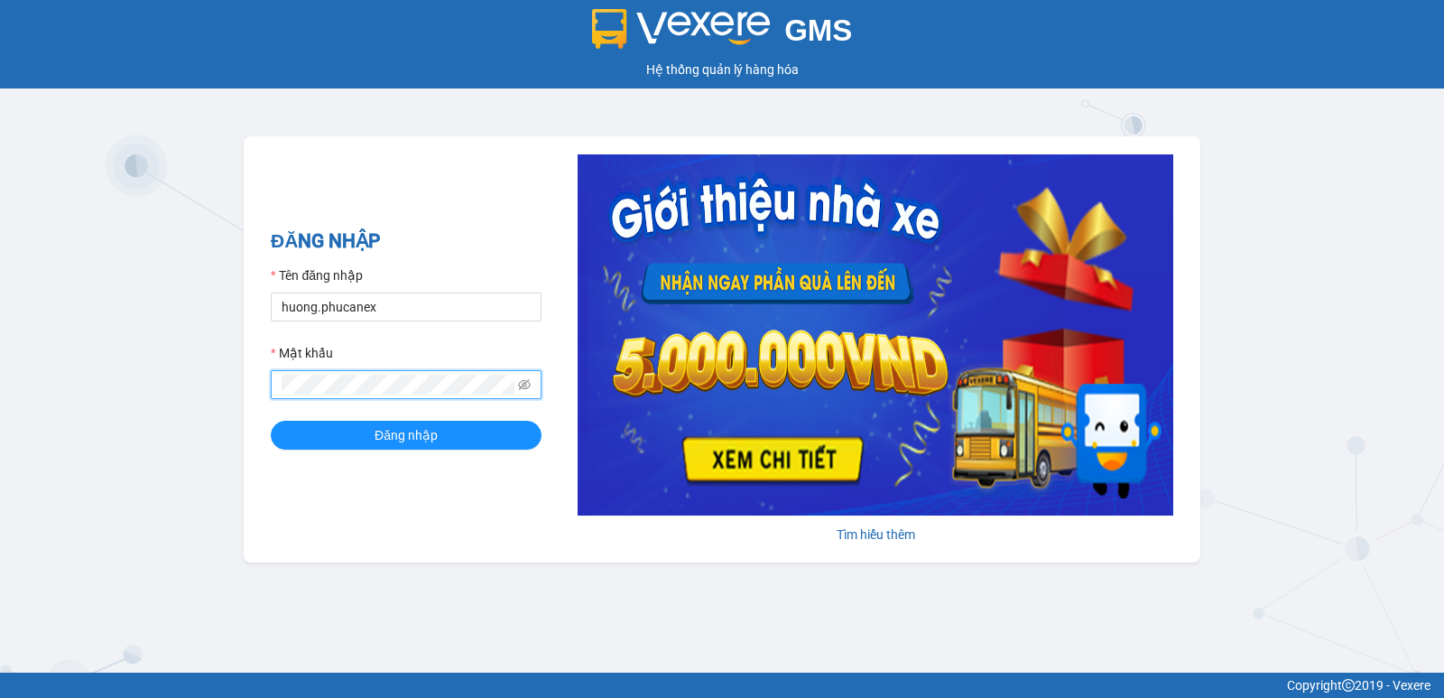
click at [180, 407] on div "GMS Hệ thống quản lý hàng hóa ĐĂNG NHẬP Tên đăng nhập huong.phucanex Mật khẩu Đ…" at bounding box center [722, 336] width 1444 height 673
click at [271, 421] on button "Đăng nhập" at bounding box center [406, 435] width 271 height 29
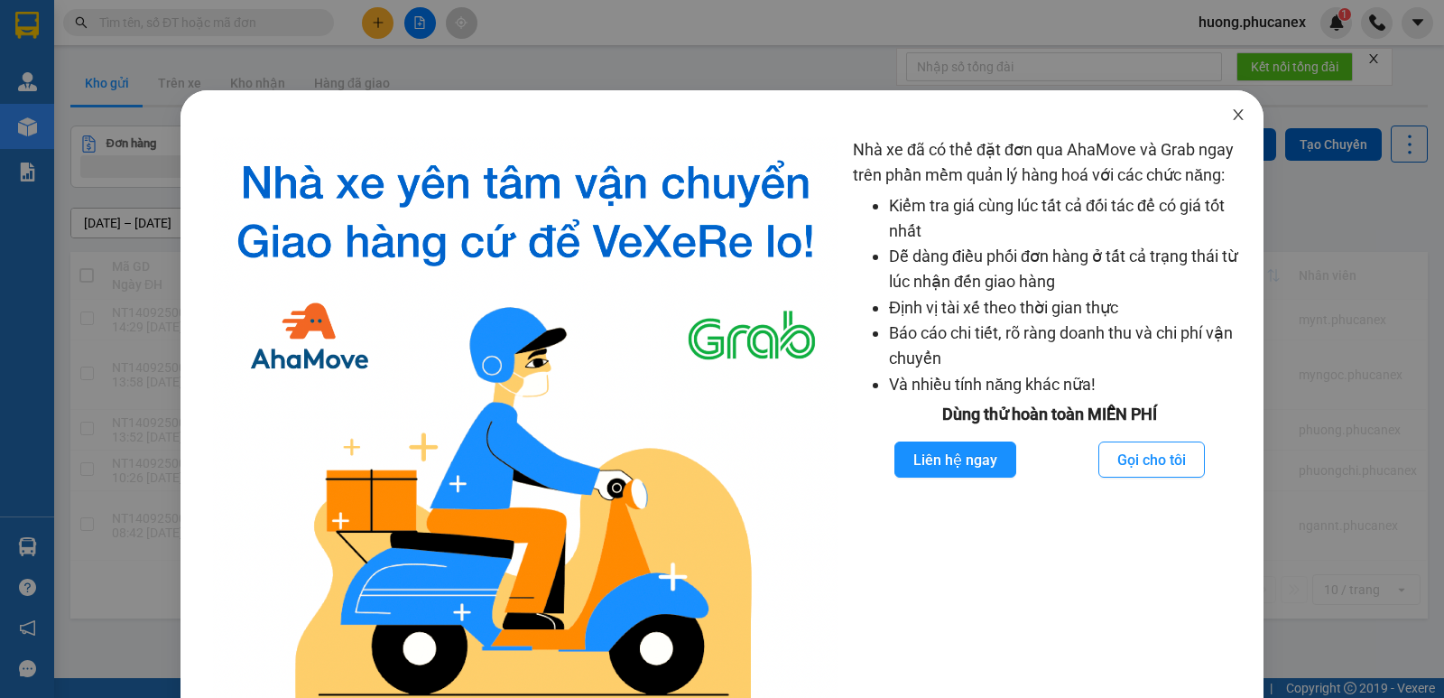
click at [1231, 122] on icon "close" at bounding box center [1238, 114] width 14 height 14
